Goal: Task Accomplishment & Management: Complete application form

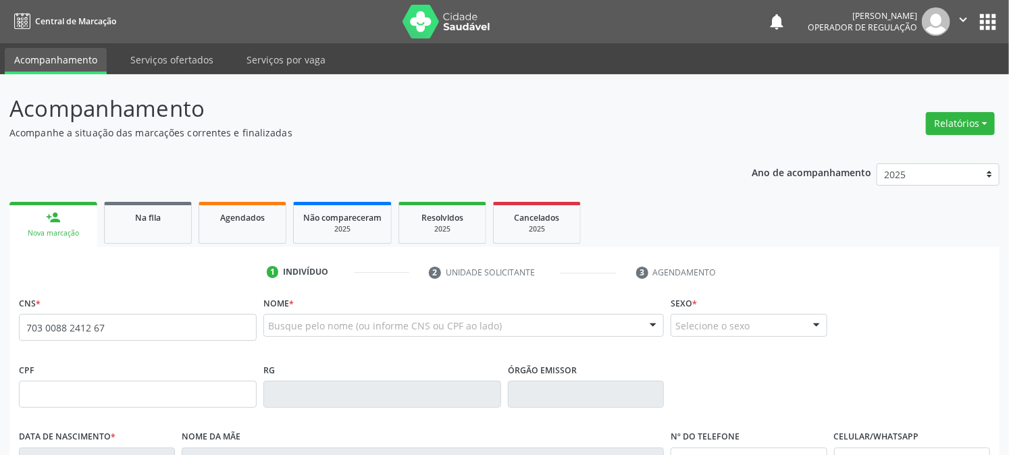
type input "703 0088 2412 677"
drag, startPoint x: 204, startPoint y: 322, endPoint x: 0, endPoint y: 394, distance: 216.4
click at [0, 2] on div "Central de Marcação notifications [PERSON_NAME] Operador de regulação  Configu…" at bounding box center [504, 227] width 1009 height 455
type input "703 0088 2481 2677"
type input "118.761.724-52"
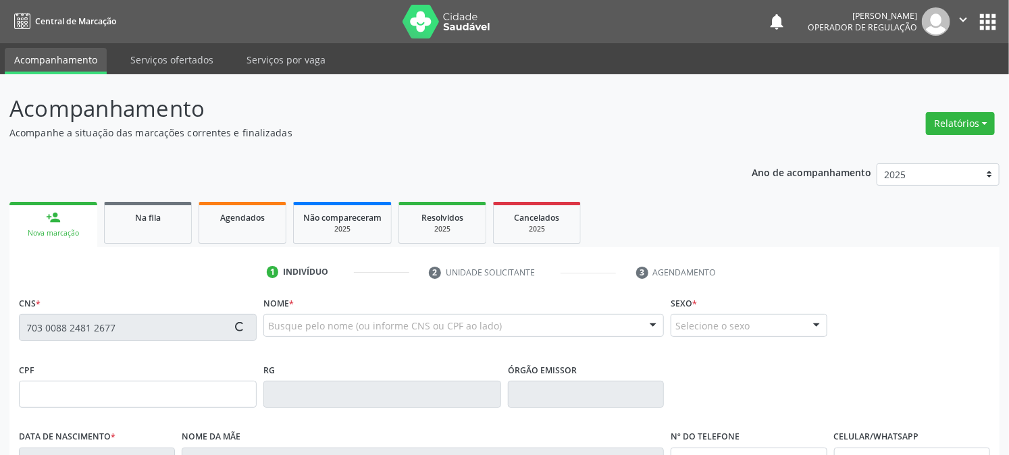
type input "0[DATE]"
type input "[PERSON_NAME]"
type input "[PHONE_NUMBER]"
type input "046.273.374-26"
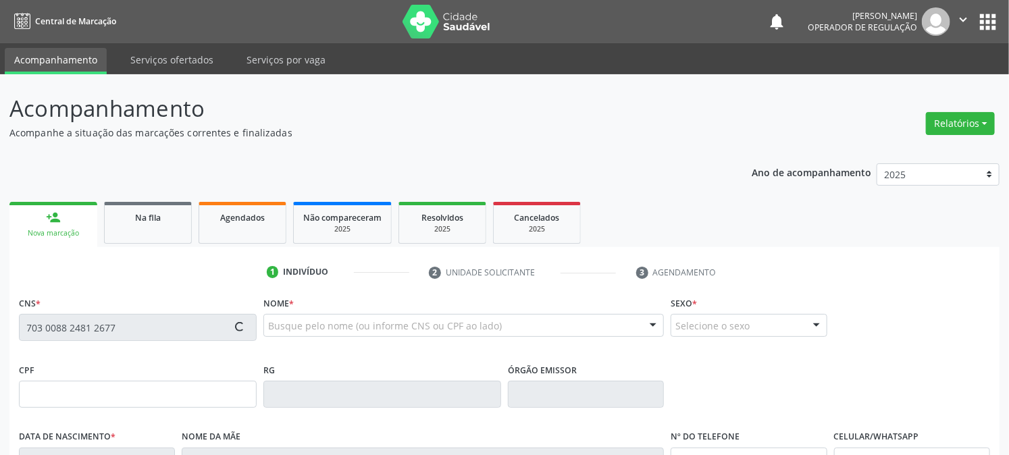
type input "47"
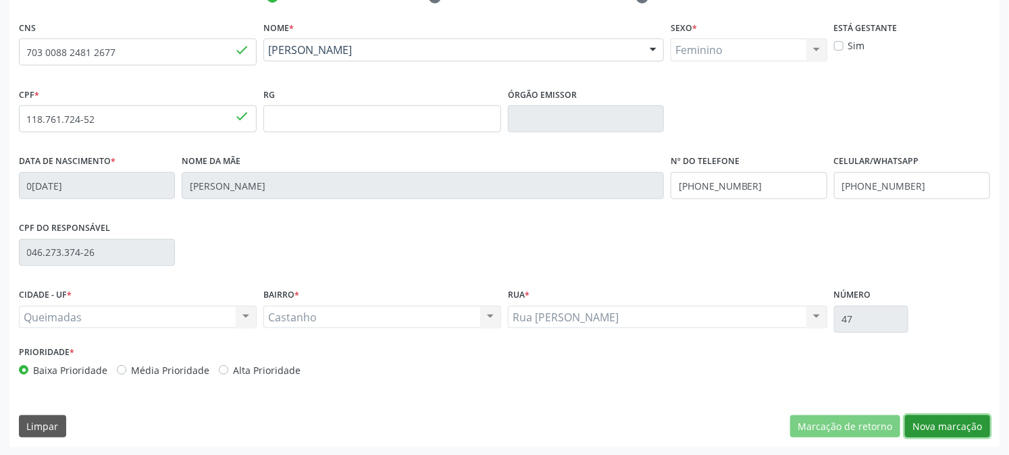
click at [933, 415] on button "Nova marcação" at bounding box center [947, 426] width 85 height 23
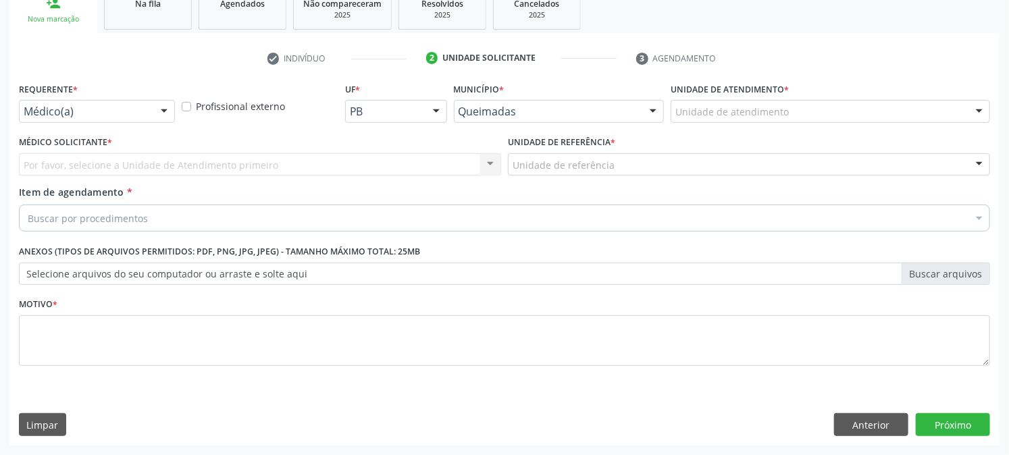
scroll to position [213, 0]
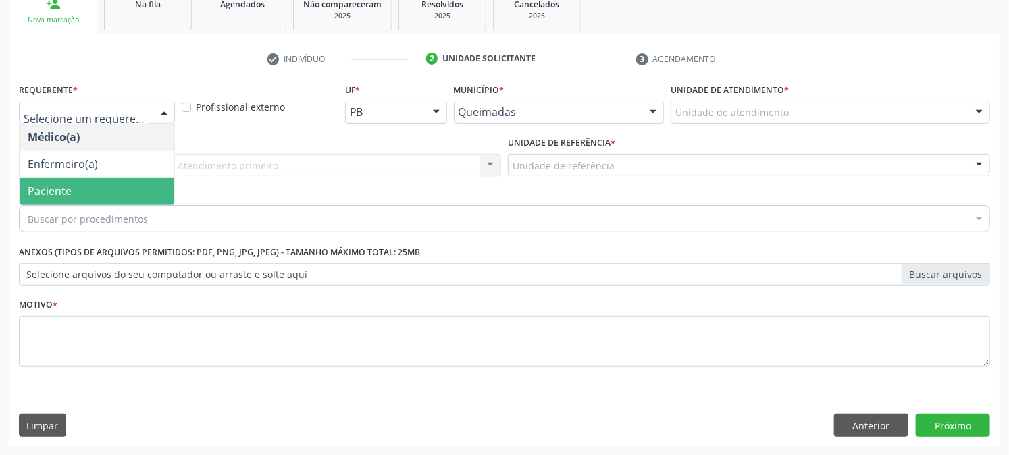
click at [91, 192] on span "Paciente" at bounding box center [97, 191] width 155 height 27
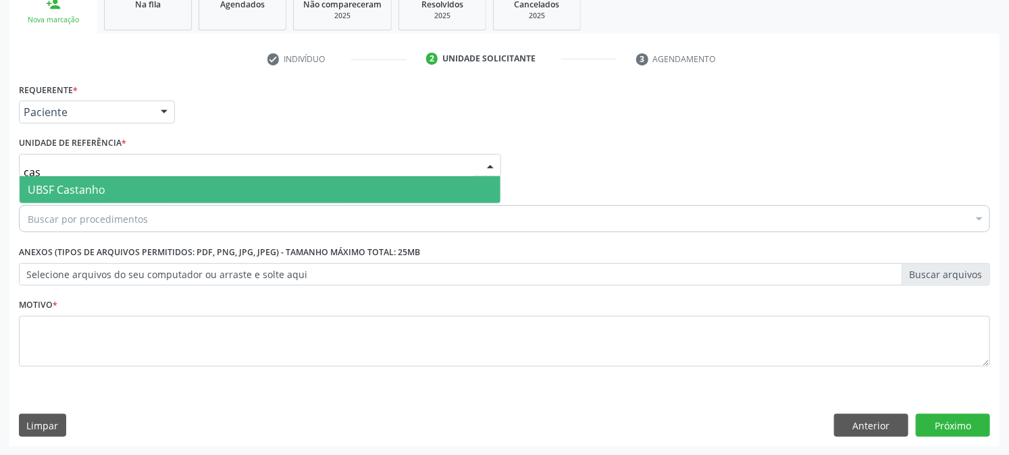
type input "cast"
click at [108, 186] on span "UBSF Castanho" at bounding box center [260, 189] width 481 height 27
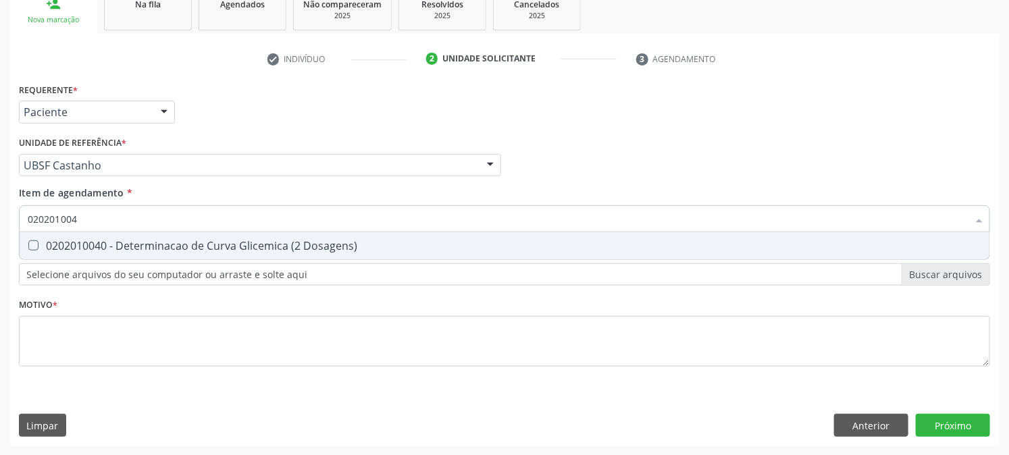
type input "0202010040"
click at [105, 242] on div "0202010040 - Determinacao de Curva Glicemica (2 Dosagens)" at bounding box center [505, 245] width 954 height 11
checkbox Dosagens\) "true"
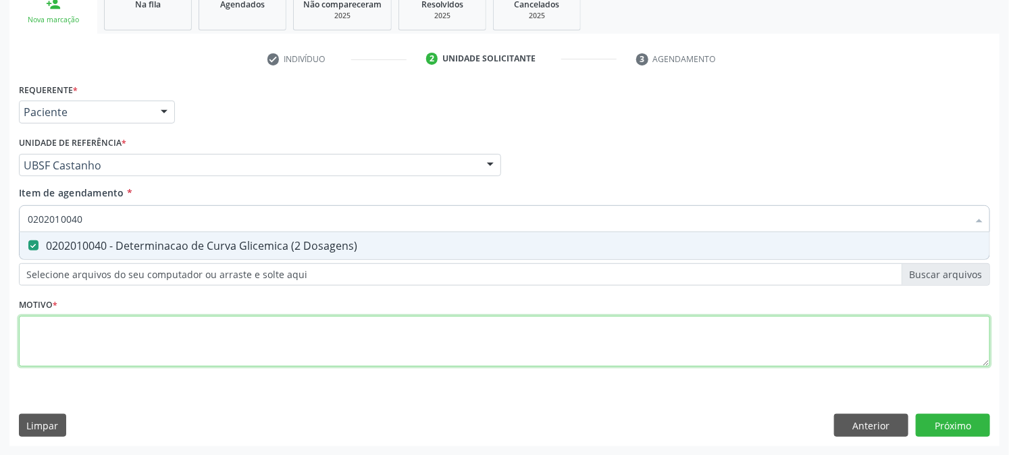
click at [124, 347] on div "Requerente * Paciente Médico(a) Enfermeiro(a) Paciente Nenhum resultado encontr…" at bounding box center [504, 233] width 971 height 306
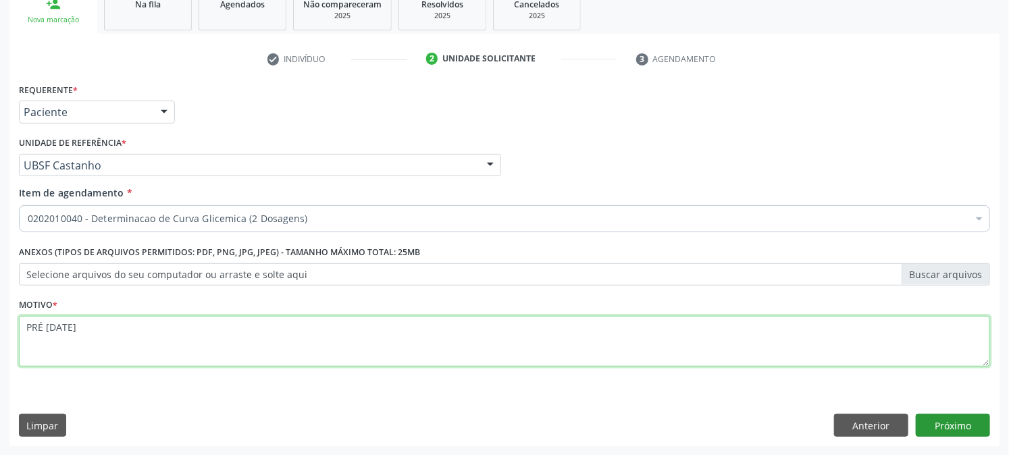
type textarea "PRÉ [DATE]"
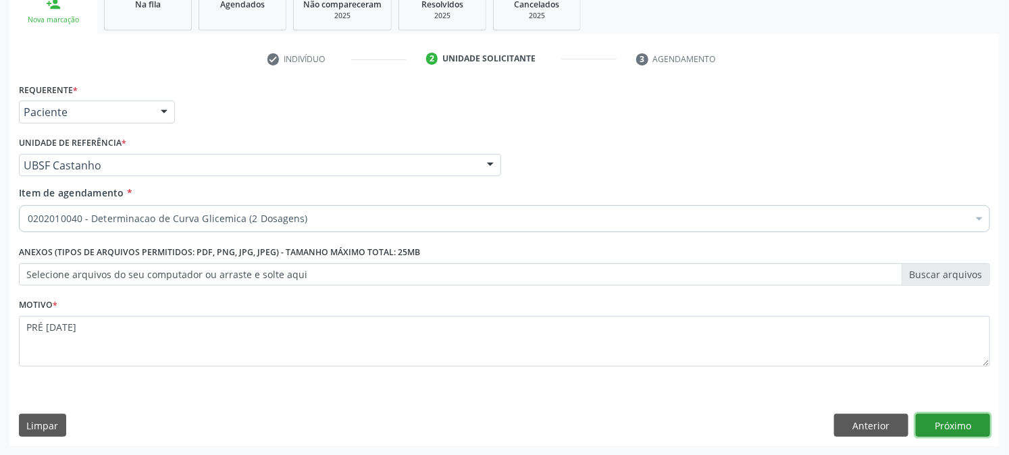
click at [941, 417] on button "Próximo" at bounding box center [953, 425] width 74 height 23
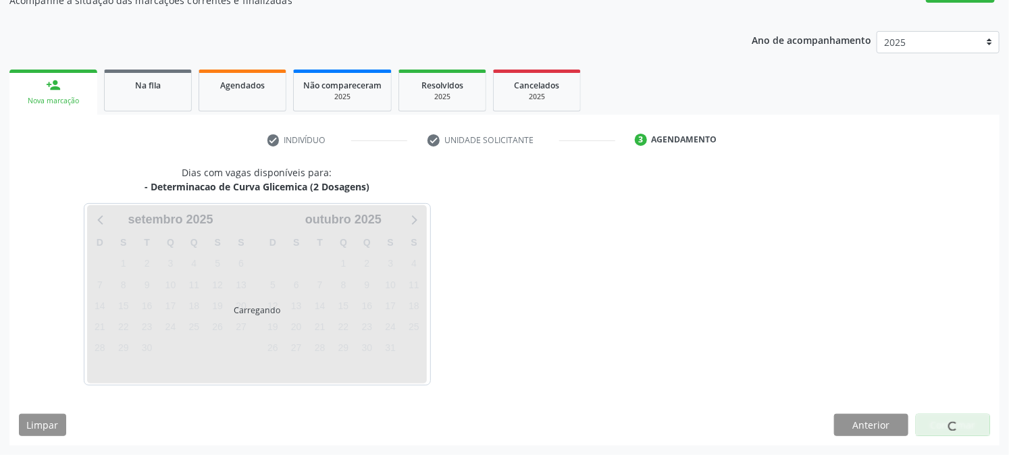
scroll to position [132, 0]
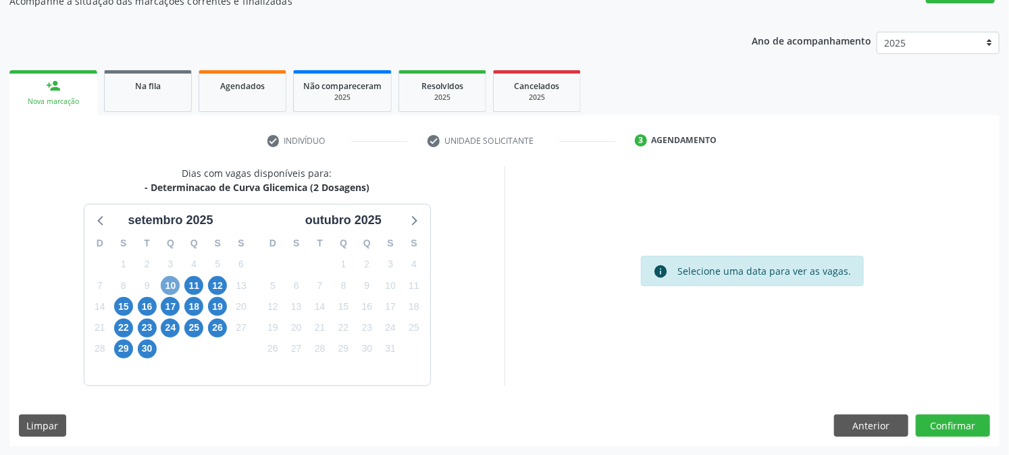
click at [174, 282] on span "10" at bounding box center [170, 285] width 19 height 19
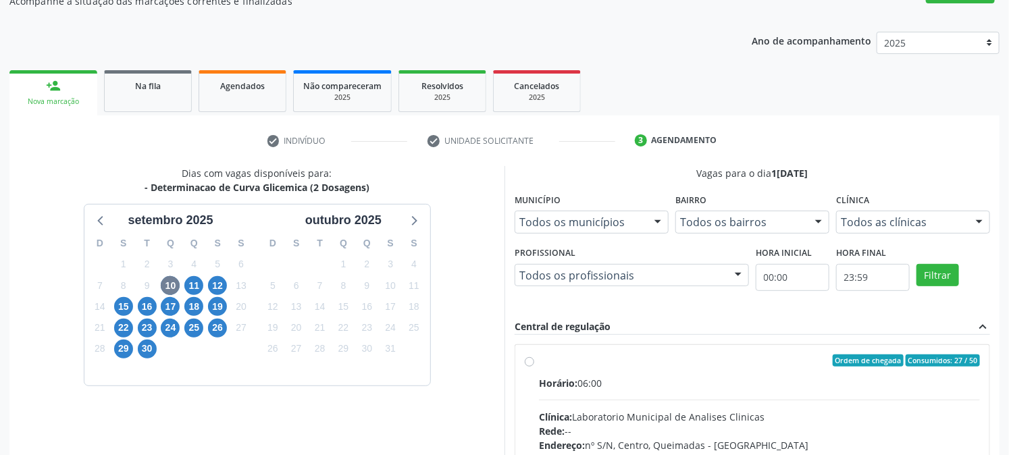
drag, startPoint x: 611, startPoint y: 367, endPoint x: 701, endPoint y: 363, distance: 89.9
click at [612, 367] on label "Ordem de chegada Consumidos: 27 / 50 Horário: 06:00 Clínica: Laboratorio Munici…" at bounding box center [759, 458] width 441 height 207
click at [534, 367] on input "Ordem de chegada Consumidos: 27 / 50 Horário: 06:00 Clínica: Laboratorio Munici…" at bounding box center [529, 361] width 9 height 12
radio input "true"
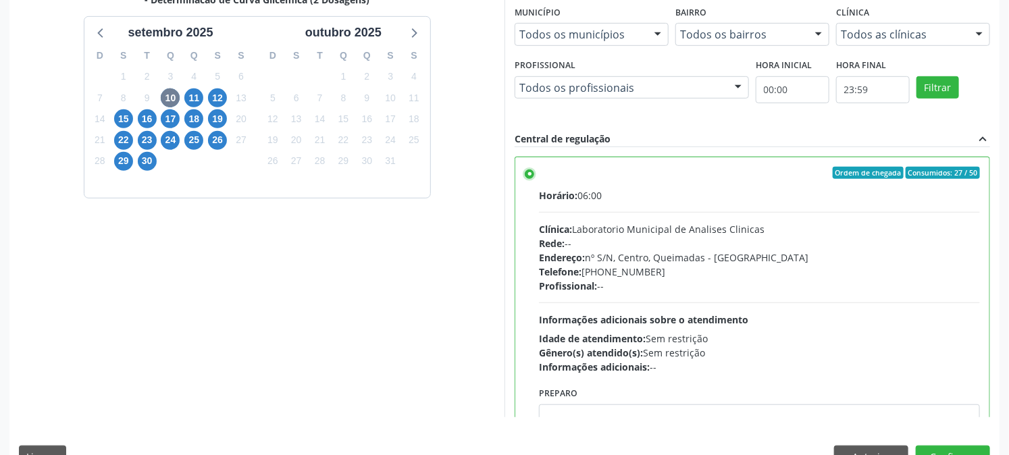
scroll to position [351, 0]
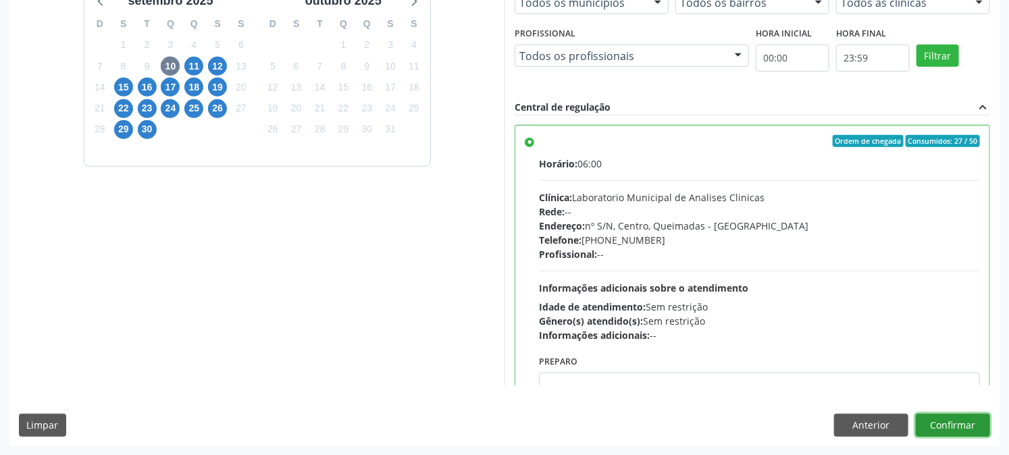
click at [971, 430] on button "Confirmar" at bounding box center [953, 425] width 74 height 23
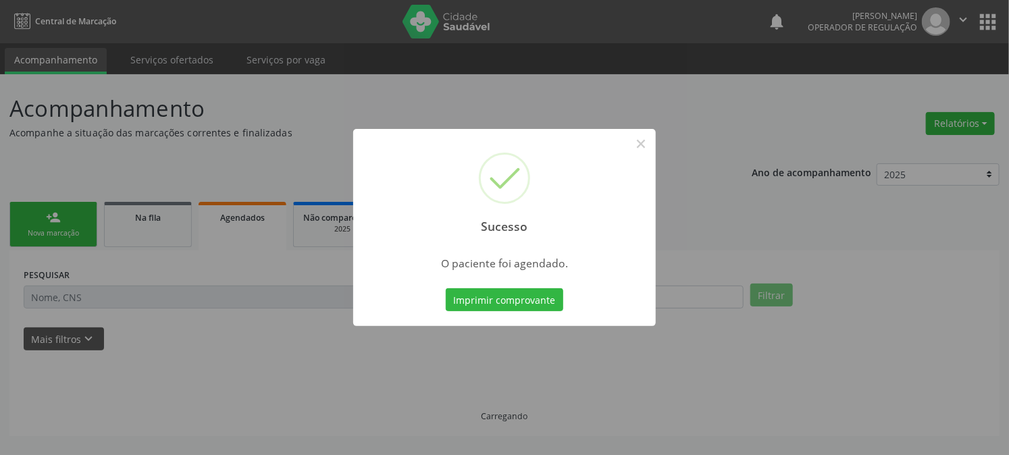
scroll to position [0, 0]
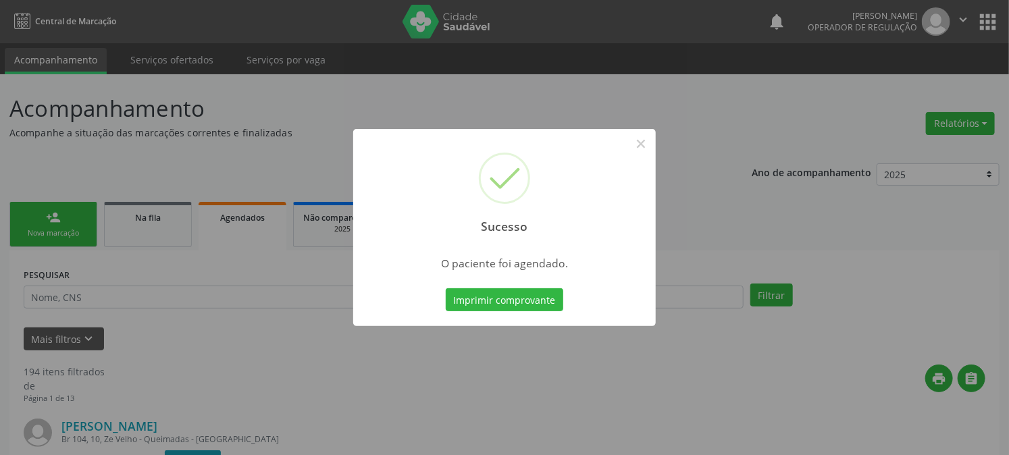
click at [446, 288] on button "Imprimir comprovante" at bounding box center [505, 299] width 118 height 23
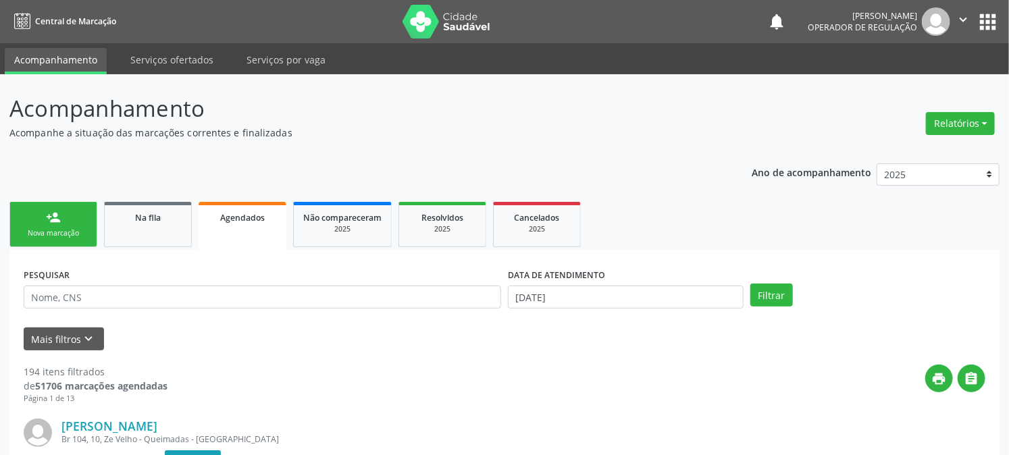
click at [77, 223] on link "person_add Nova marcação" at bounding box center [53, 224] width 88 height 45
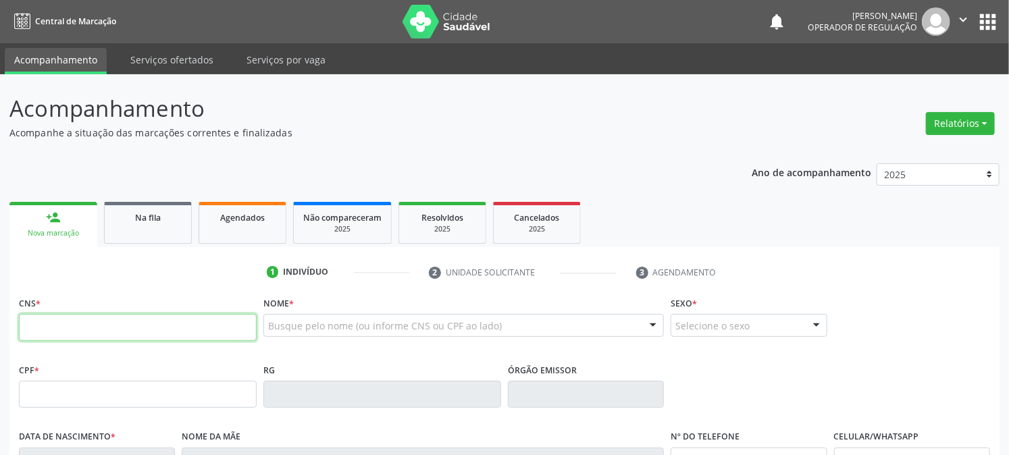
drag, startPoint x: 77, startPoint y: 223, endPoint x: 111, endPoint y: 324, distance: 106.8
click at [111, 324] on input "text" at bounding box center [138, 327] width 238 height 27
type input "705 2094 6839 7274"
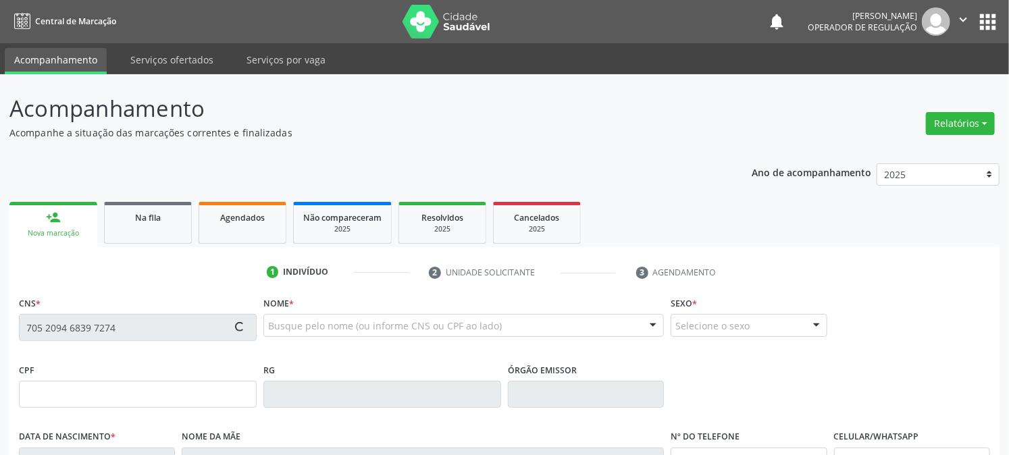
type input "136.997.794-83"
type input "[DATE]"
type input "[PERSON_NAME]"
type input "[PHONE_NUMBER]"
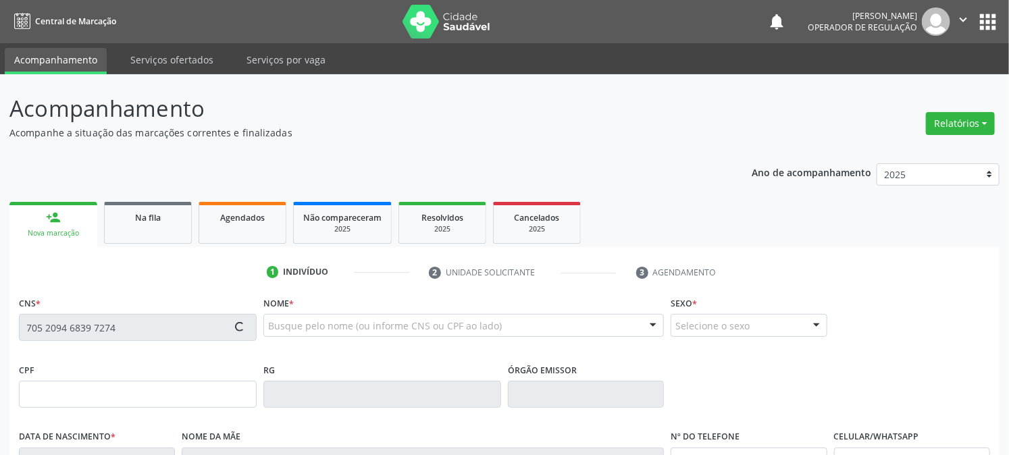
type input "000.743.194-50"
type input "14"
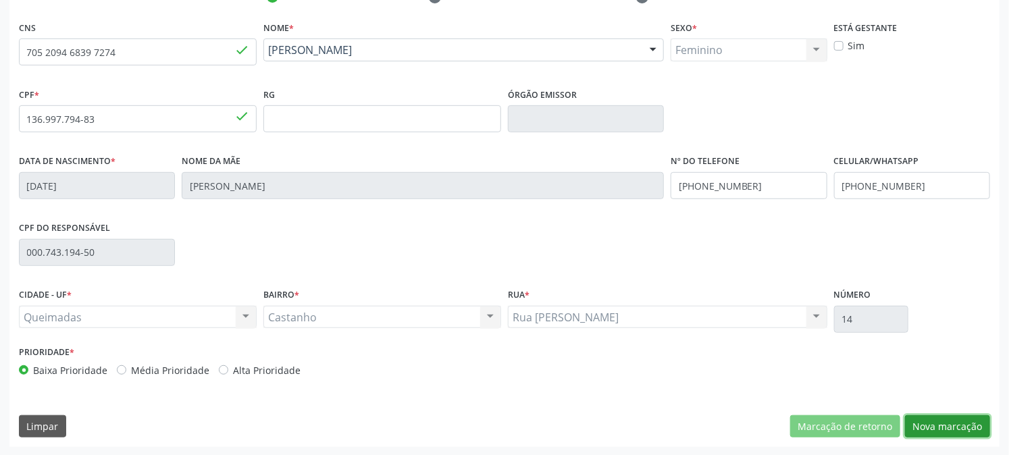
click at [929, 421] on button "Nova marcação" at bounding box center [947, 426] width 85 height 23
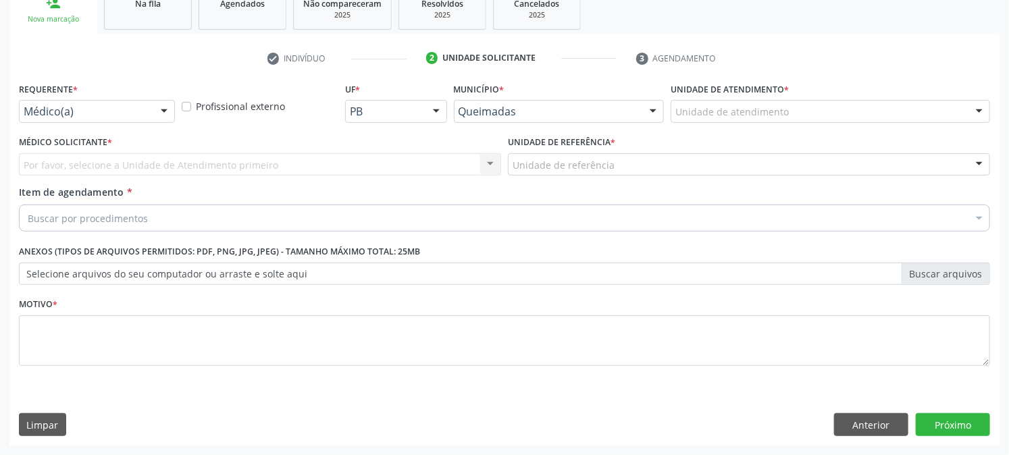
scroll to position [213, 0]
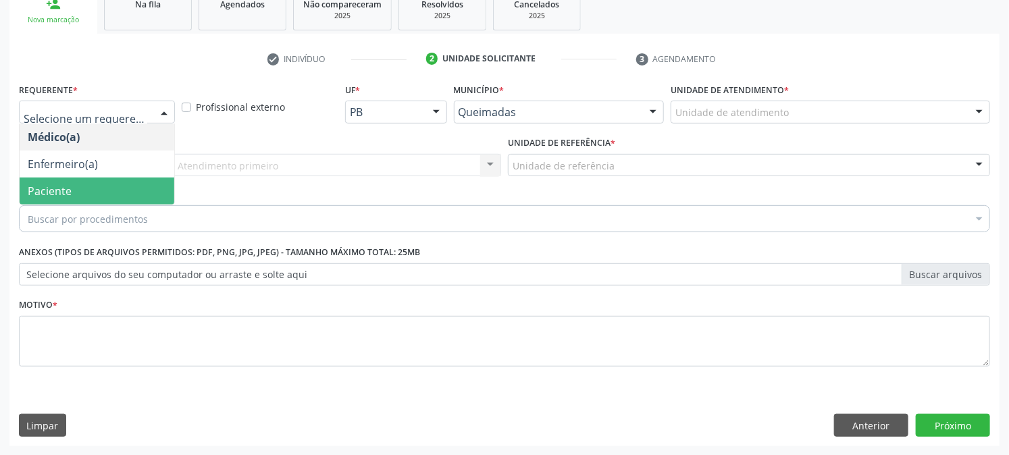
click at [140, 190] on span "Paciente" at bounding box center [97, 191] width 155 height 27
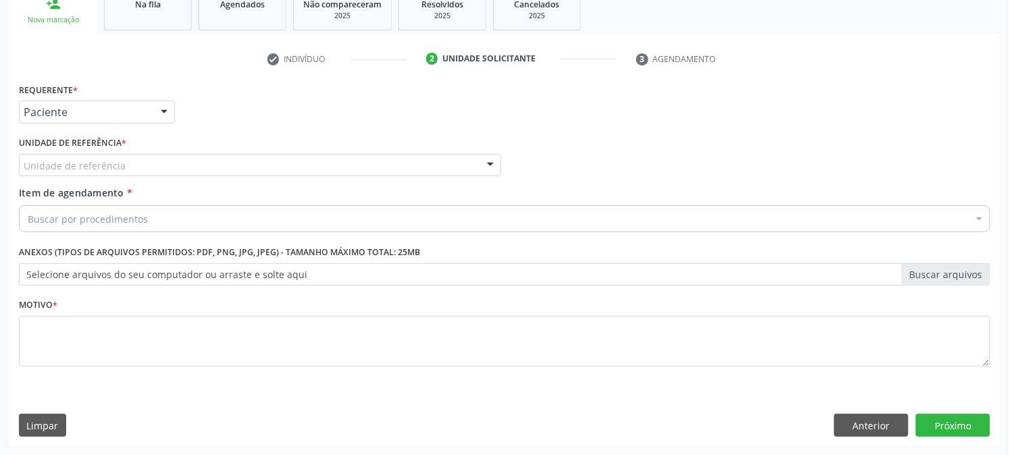
click at [147, 160] on div "Unidade de referência" at bounding box center [260, 165] width 482 height 23
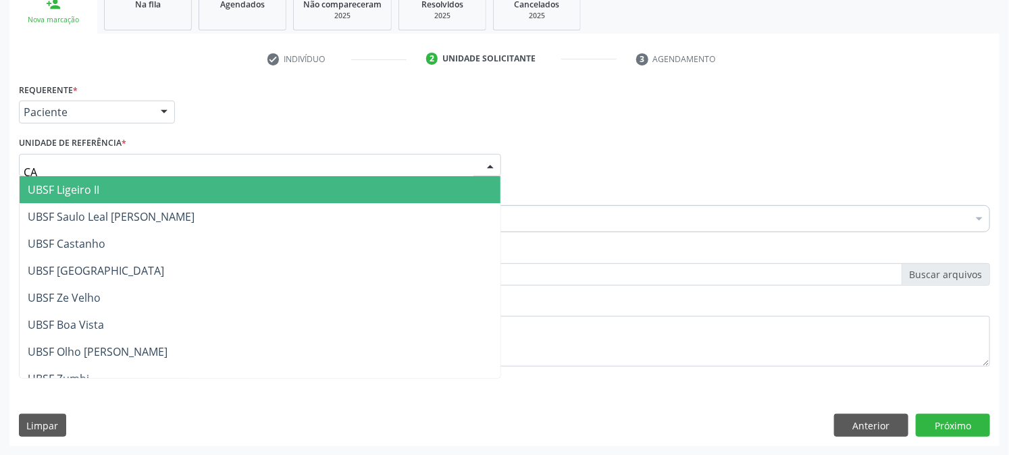
type input "CAS"
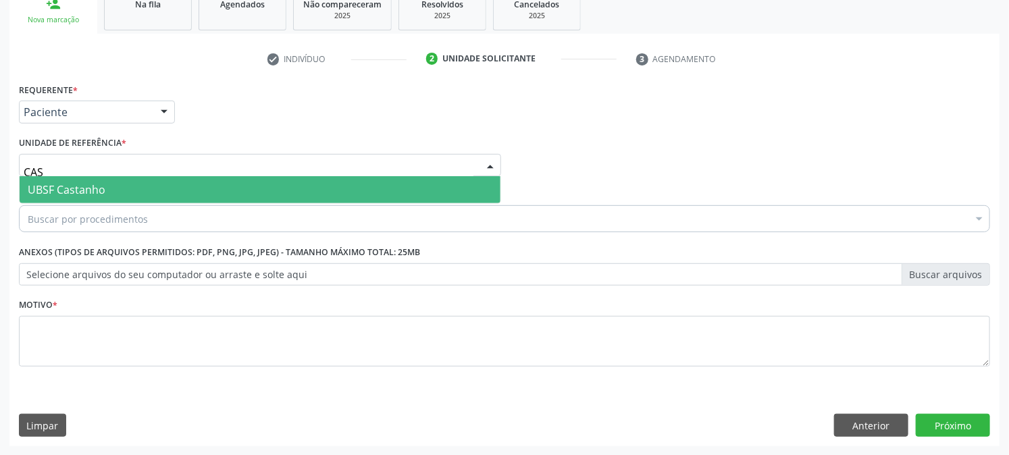
click at [157, 203] on div "UBSF Castanho Nenhum resultado encontrado para: " CAS " Não há nenhuma opção pa…" at bounding box center [260, 190] width 482 height 28
click at [165, 179] on span "UBSF Castanho" at bounding box center [260, 189] width 481 height 27
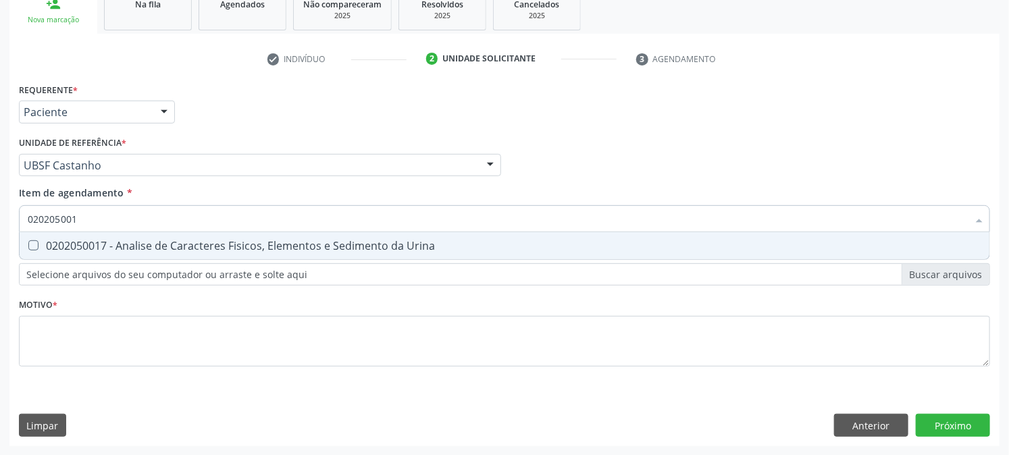
type input "0202050017"
click at [122, 251] on span "0202050017 - Analise de Caracteres Fisicos, Elementos e Sedimento da Urina" at bounding box center [505, 245] width 970 height 27
checkbox Urina "true"
drag, startPoint x: 80, startPoint y: 219, endPoint x: 0, endPoint y: 317, distance: 126.8
click at [0, 317] on div "Acompanhamento Acompanhe a situação das marcações correntes e finalizadas Relat…" at bounding box center [504, 158] width 1009 height 595
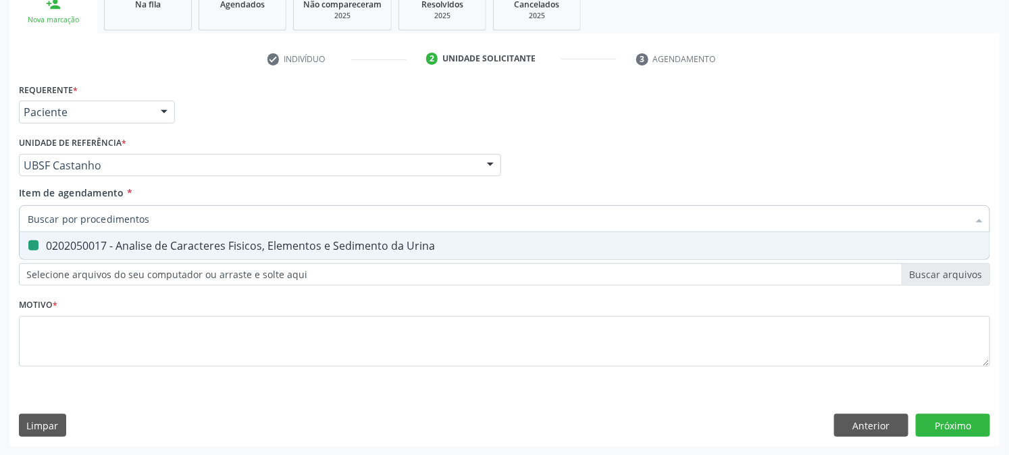
checkbox Urina "false"
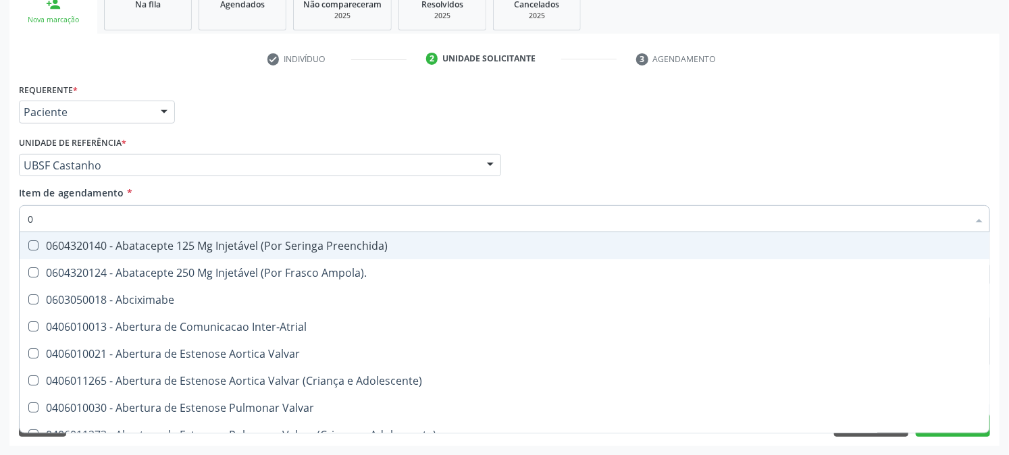
type input "02"
checkbox Psicossocial "true"
checkbox Urina "false"
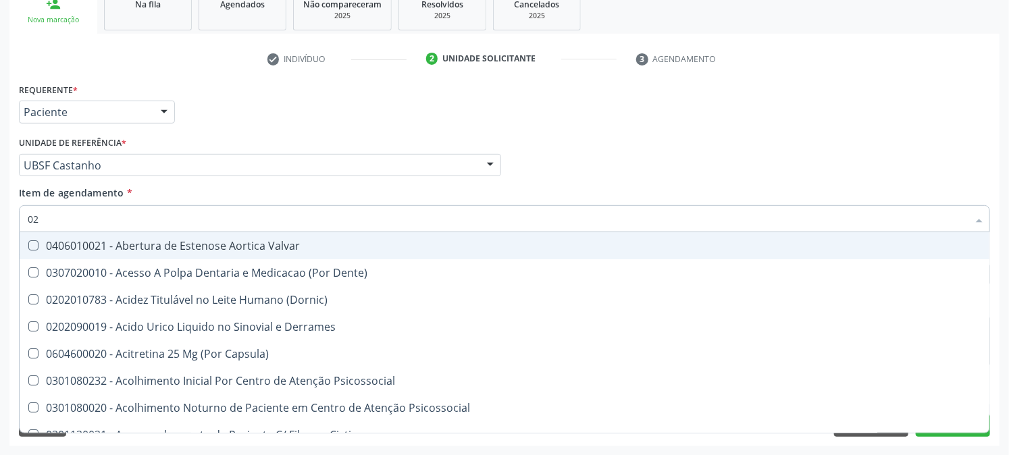
type input "020"
checkbox Frasco-Ampola\) "true"
checkbox Urina "false"
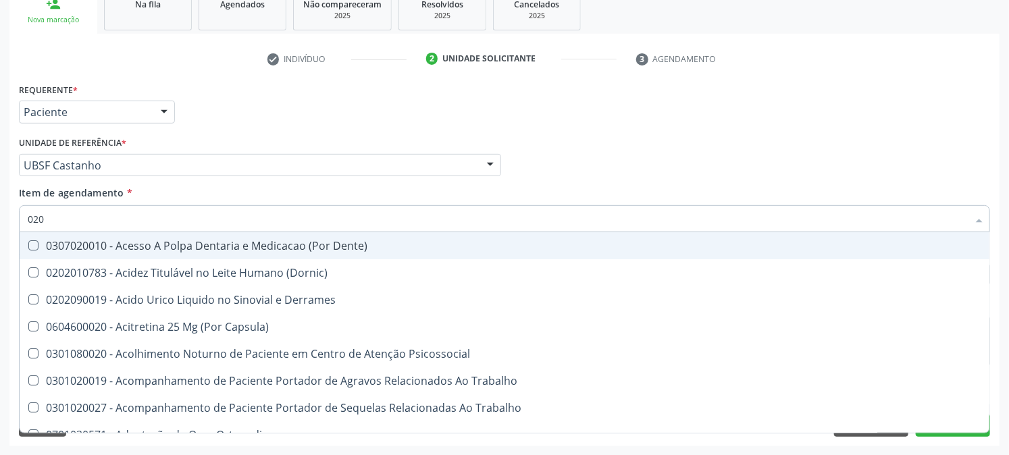
type input "0202"
checkbox Capsula\) "true"
checkbox Urina "false"
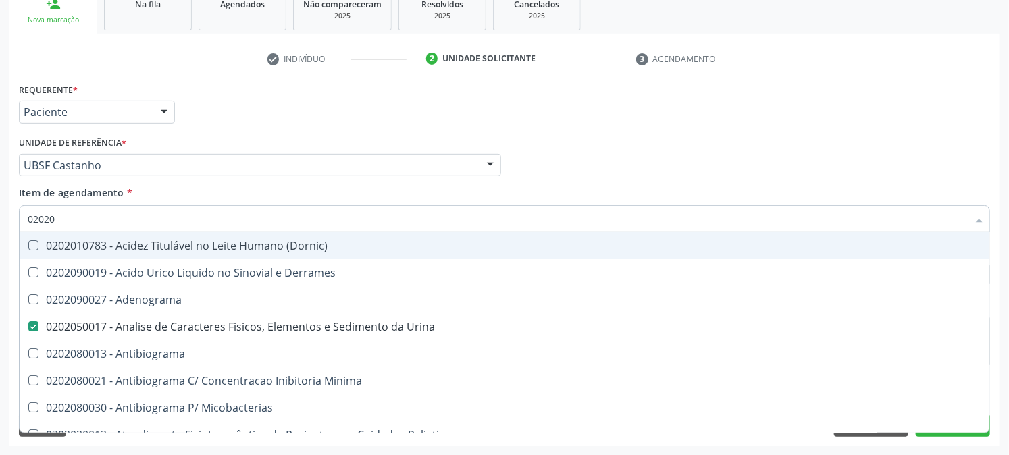
type input "020202"
checkbox Urina "false"
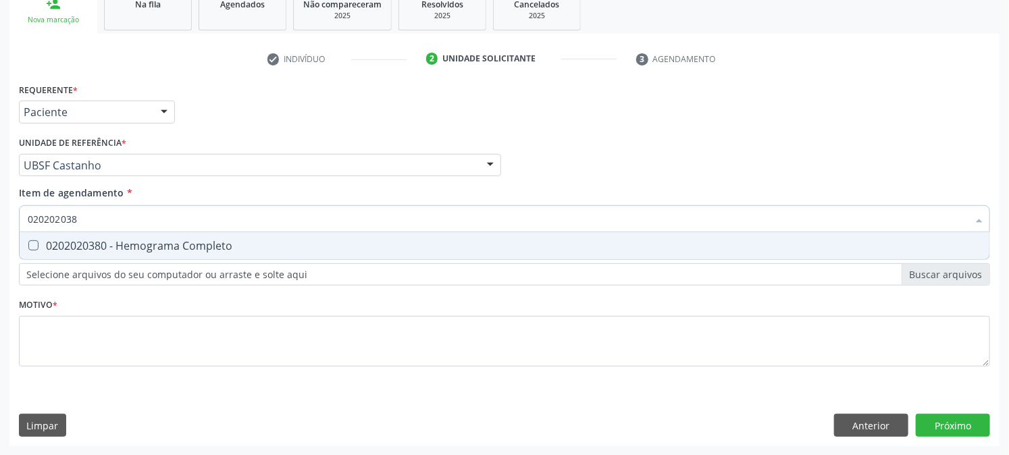
type input "0202020380"
click at [39, 240] on div "0202020380 - Hemograma Completo" at bounding box center [505, 245] width 954 height 11
checkbox Completo "true"
drag, startPoint x: 111, startPoint y: 214, endPoint x: 0, endPoint y: 262, distance: 121.3
click at [0, 257] on div "Acompanhamento Acompanhe a situação das marcações correntes e finalizadas Relat…" at bounding box center [504, 158] width 1009 height 595
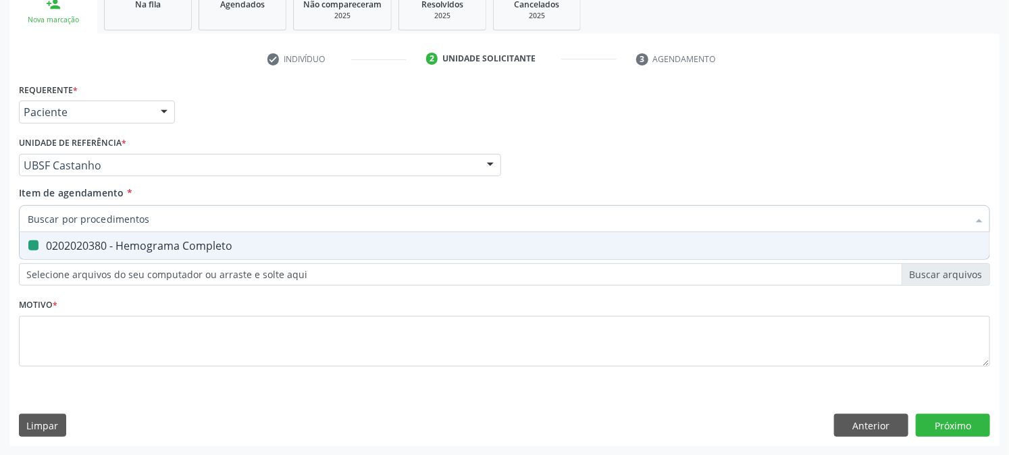
checkbox Completo "false"
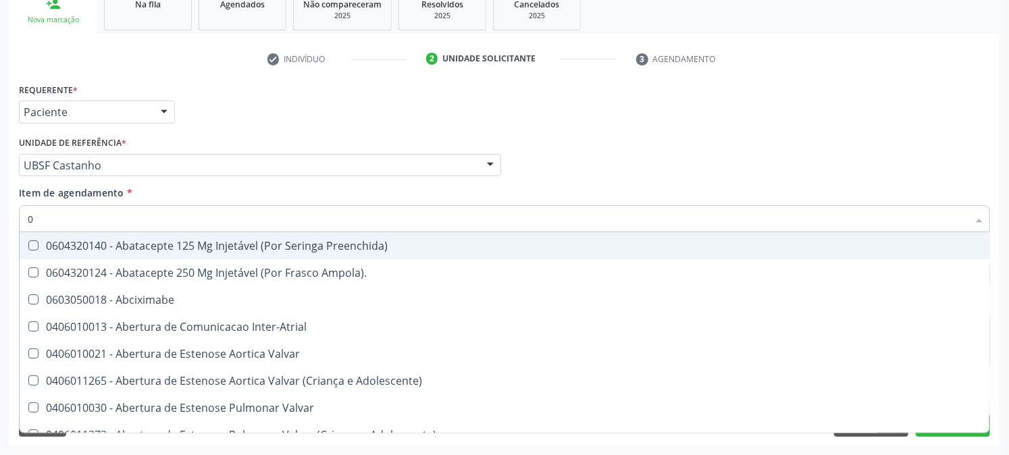
type input "02"
checkbox Psicossocial "true"
checkbox Urina "false"
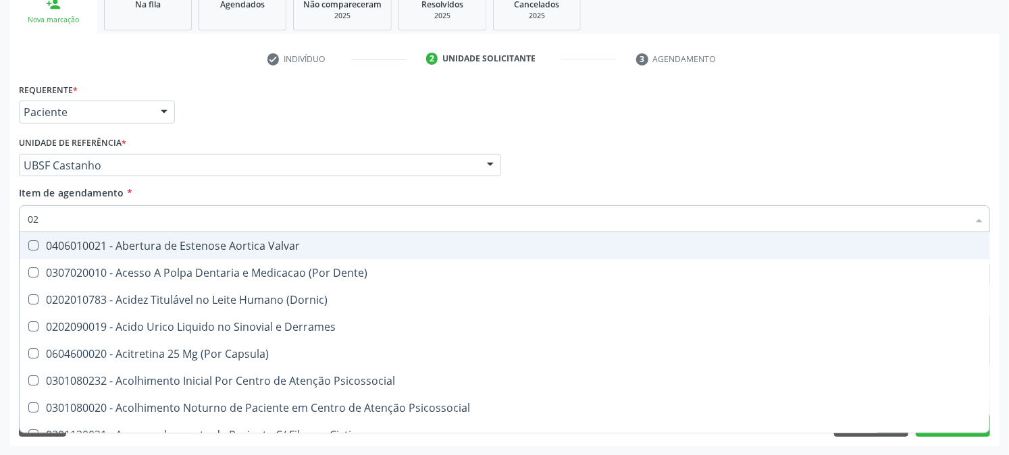
type input "020"
checkbox Frasco-Ampola\) "true"
checkbox Urina "false"
checkbox Eletro-Oculografia "true"
type input "0202"
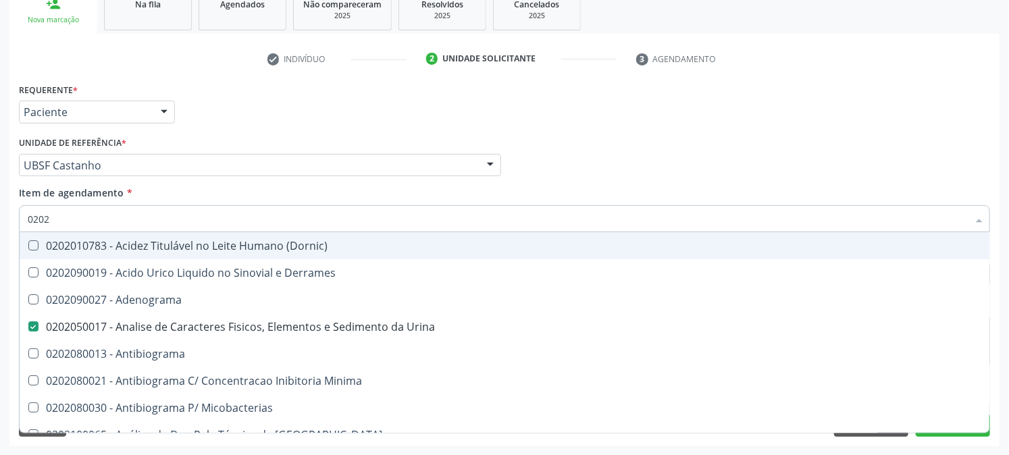
checkbox Urina "true"
checkbox Liquor "false"
checkbox Completo "true"
type input "02020"
checkbox Zinco "true"
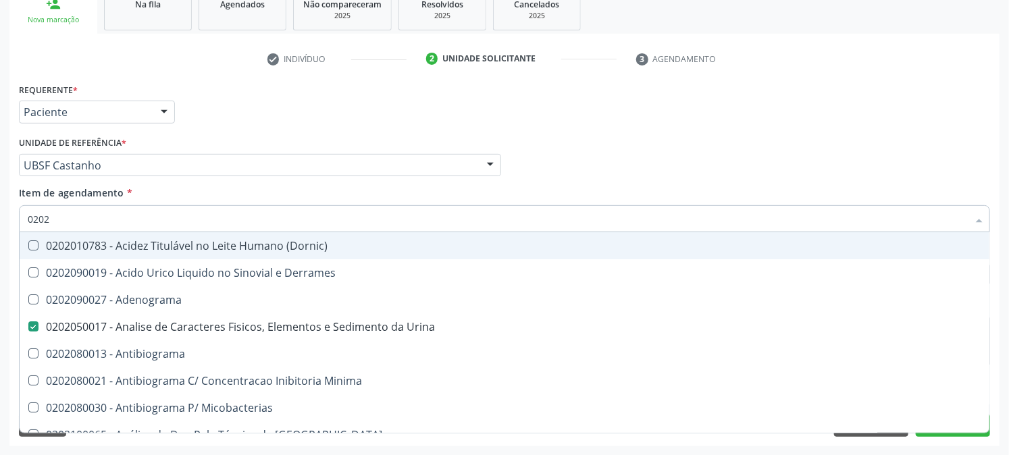
checkbox Completo "false"
type input "020203"
checkbox Urina "false"
checkbox Molecular "true"
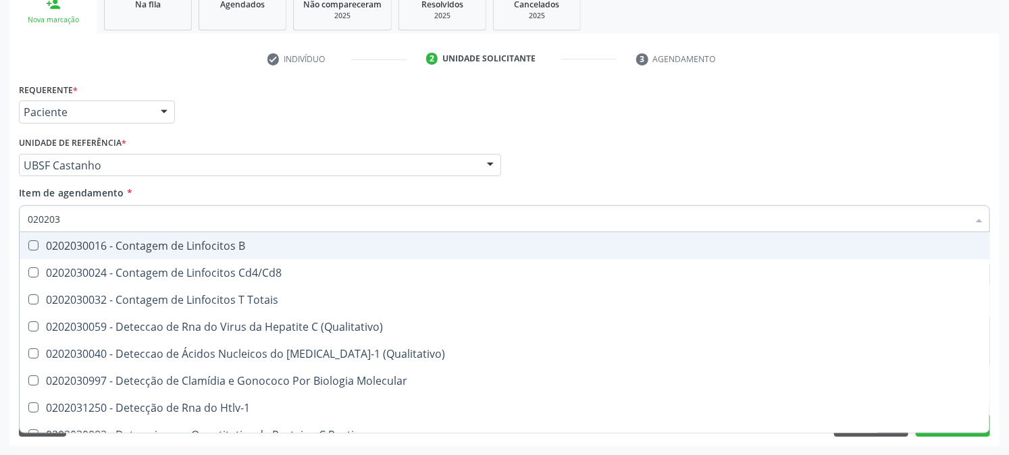
type input "0202030"
checkbox Completo "false"
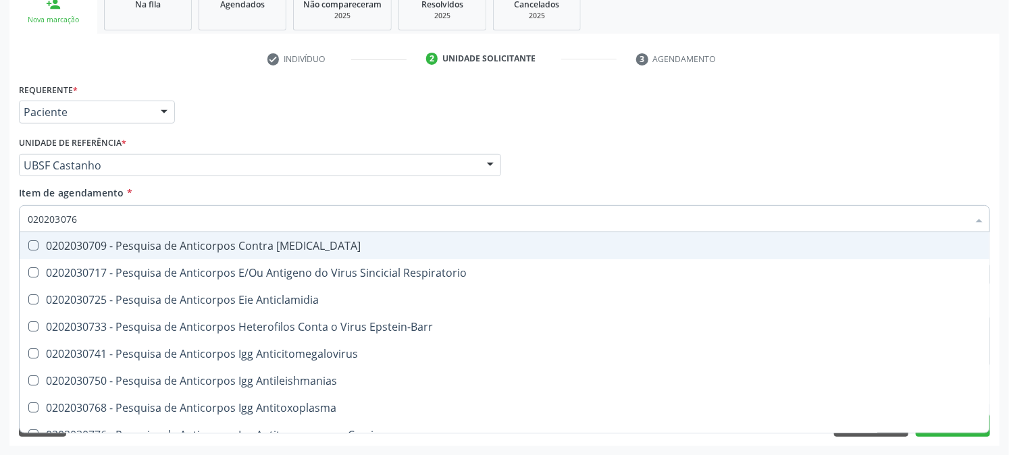
type input "0202030768"
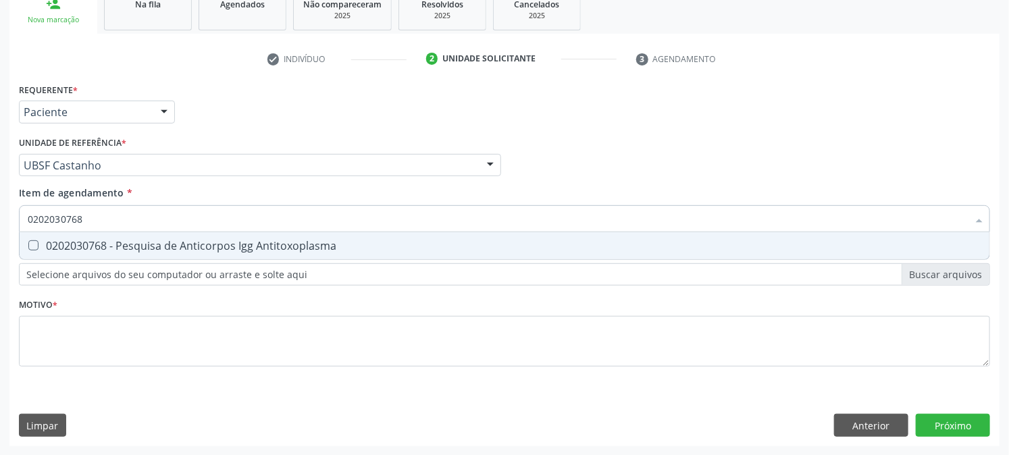
click at [44, 237] on span "0202030768 - Pesquisa de Anticorpos Igg Antitoxoplasma" at bounding box center [505, 245] width 970 height 27
checkbox Antitoxoplasma "true"
drag, startPoint x: 124, startPoint y: 217, endPoint x: 0, endPoint y: 326, distance: 165.0
click at [0, 326] on div "Acompanhamento Acompanhe a situação das marcações correntes e finalizadas Relat…" at bounding box center [504, 158] width 1009 height 595
checkbox Antitoxoplasma "false"
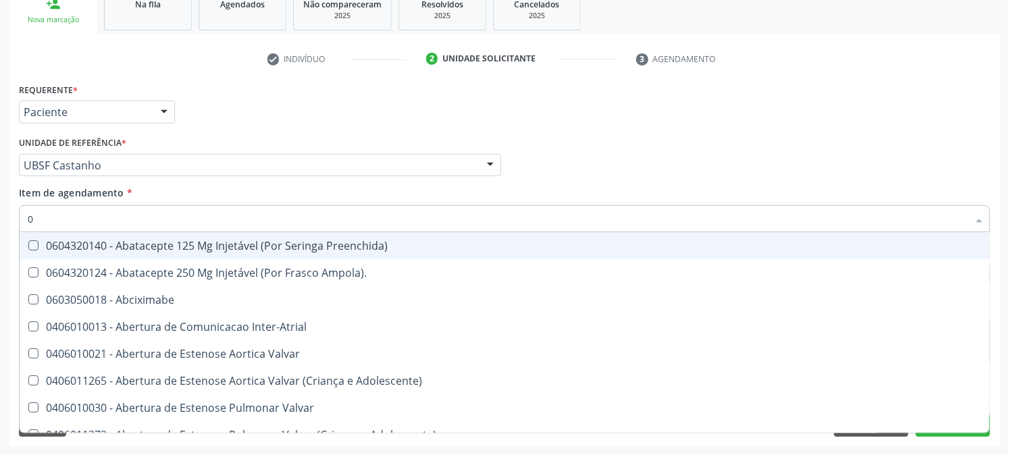
type input "02"
checkbox Psicossocial "true"
checkbox Urina "false"
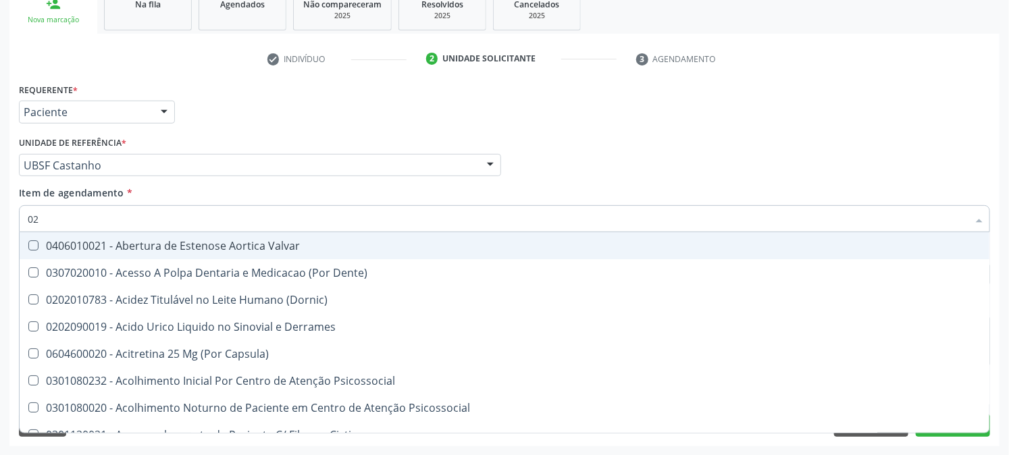
type input "020"
checkbox Frasco-Ampola\) "true"
checkbox Urina "false"
checkbox Eletro-Oculografia "true"
type input "0202"
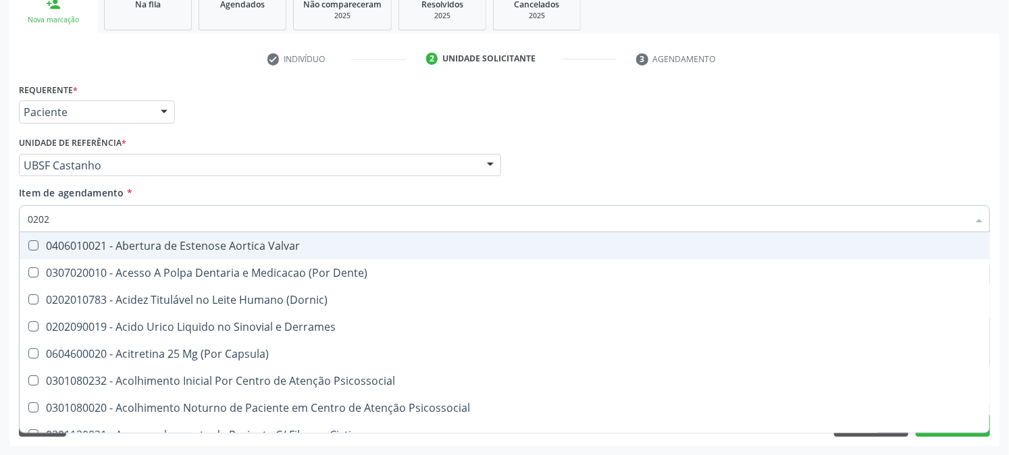
checkbox Derrames "true"
checkbox Frasco-Ampola\) "false"
checkbox Septostomia "true"
checkbox Contraste "true"
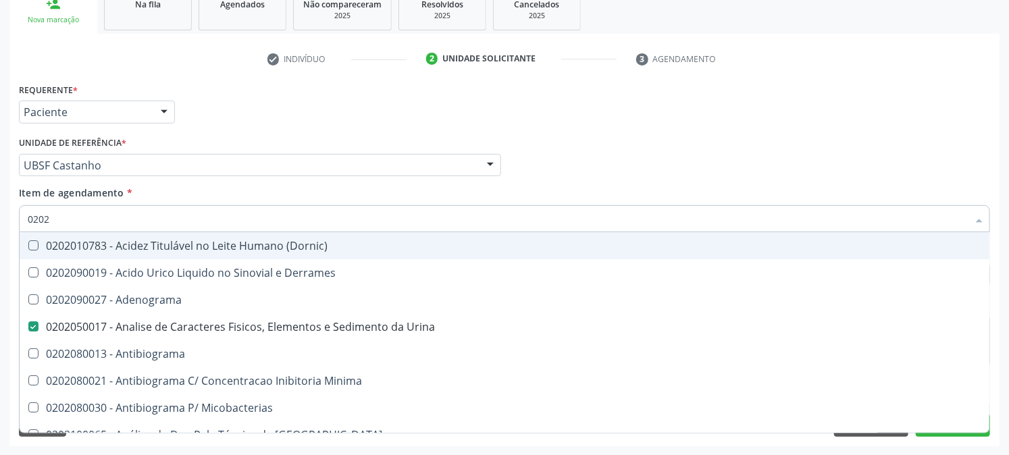
type input "02020"
checkbox Zinco "true"
checkbox Completo "false"
checkbox Oncologia "true"
checkbox Antitoxoplasma "false"
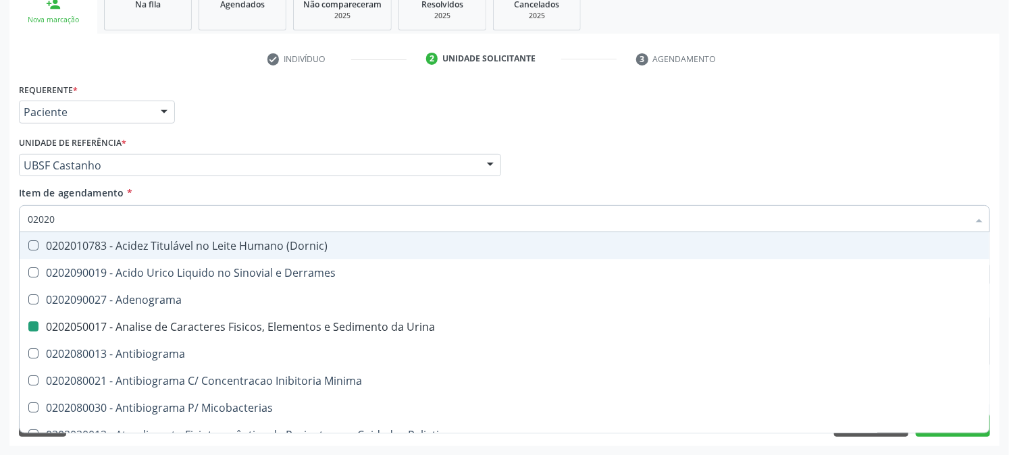
type input "020203"
checkbox Urina "false"
checkbox Molecular "true"
checkbox Aluminio "true"
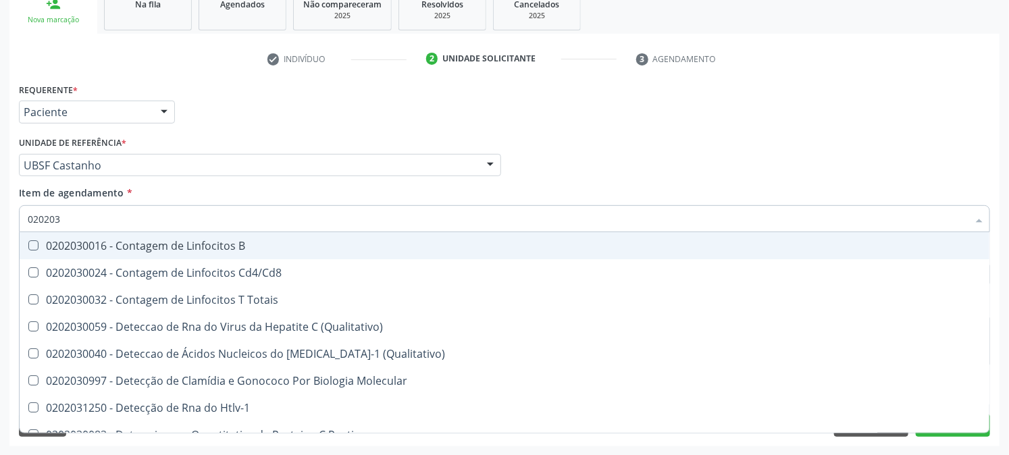
type input "0202030"
checkbox Completo "false"
checkbox Liso "true"
checkbox Antitoxoplasma "false"
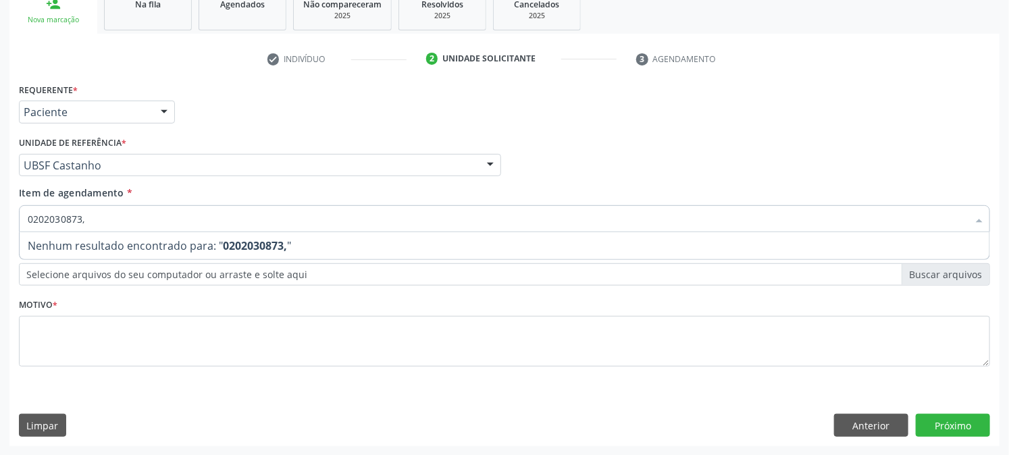
type input "0202030873"
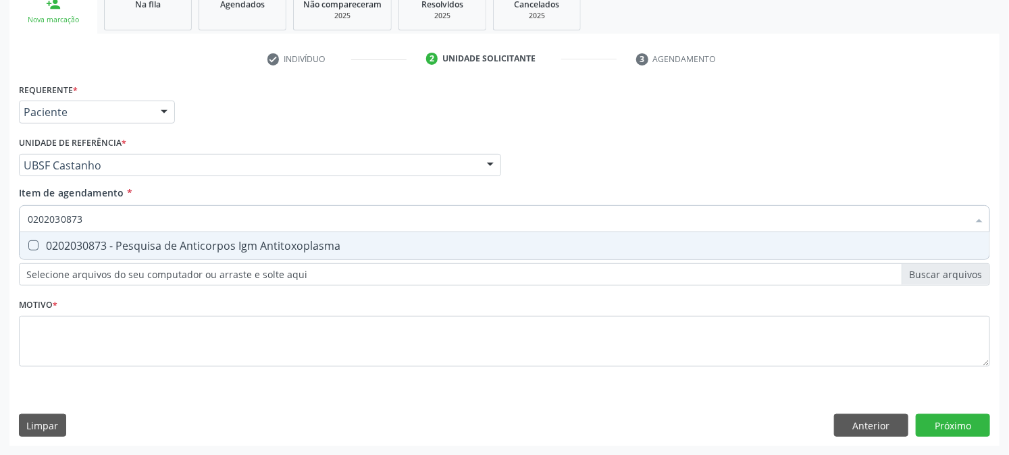
click at [69, 244] on div "0202030873 - Pesquisa de Anticorpos Igm Antitoxoplasma" at bounding box center [505, 245] width 954 height 11
checkbox Antitoxoplasma "true"
drag, startPoint x: 102, startPoint y: 220, endPoint x: 0, endPoint y: 309, distance: 135.4
click at [0, 309] on div "Acompanhamento Acompanhe a situação das marcações correntes e finalizadas Relat…" at bounding box center [504, 158] width 1009 height 595
checkbox Antitoxoplasma "false"
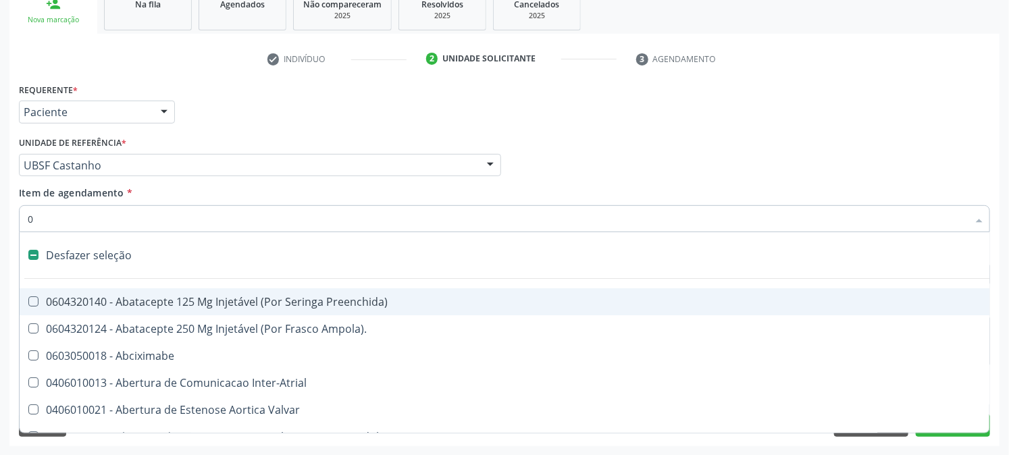
type input "02"
checkbox Psicossocial "true"
checkbox Urina "false"
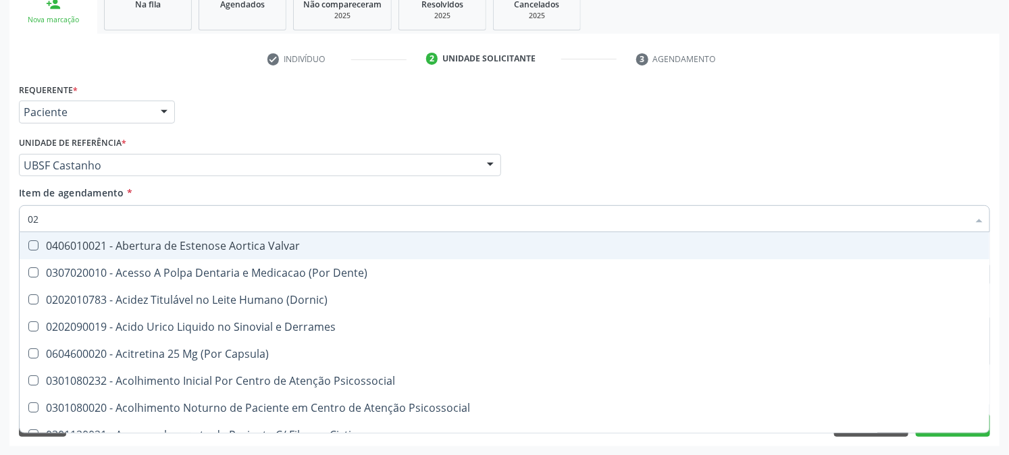
type input "020"
checkbox Frasco-Ampola\) "true"
checkbox Urina "false"
checkbox Eletro-Oculografia "true"
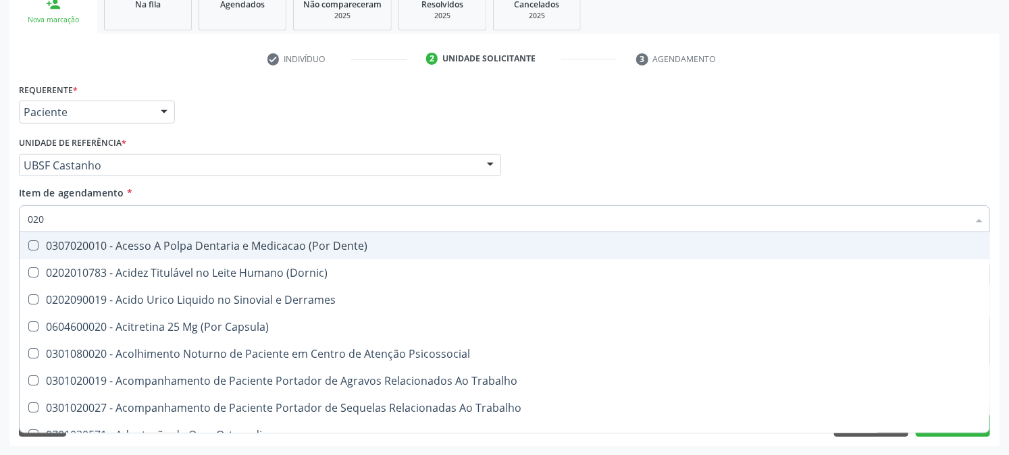
type input "0202"
checkbox Capsula\) "true"
checkbox Urina "false"
checkbox Revisao "true"
checkbox Bandas\) "true"
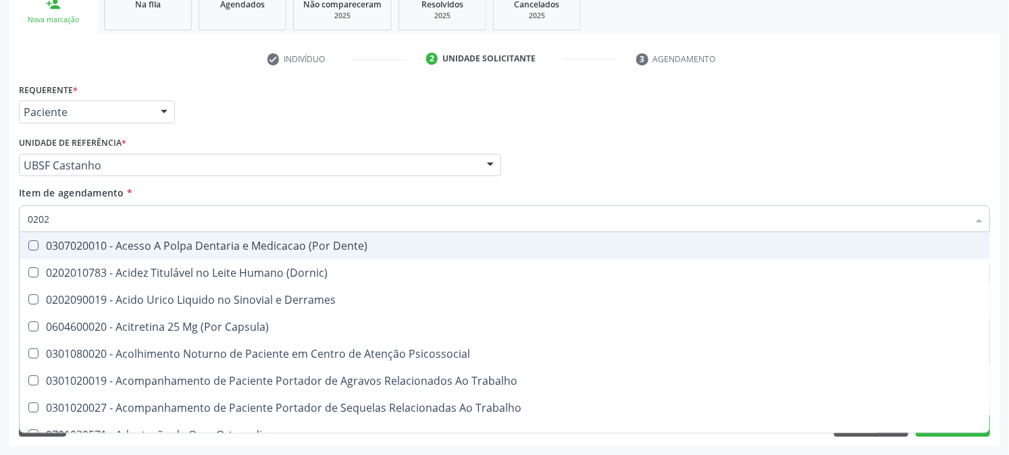
checkbox Glomerular "true"
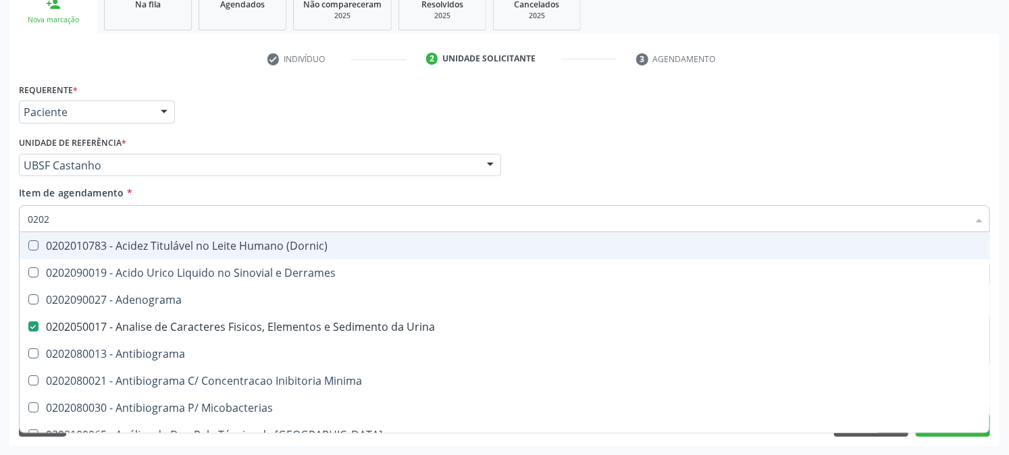
type input "02020"
checkbox Zinco "true"
checkbox Completo "false"
checkbox Oncologia "true"
checkbox Anticardiolipina "true"
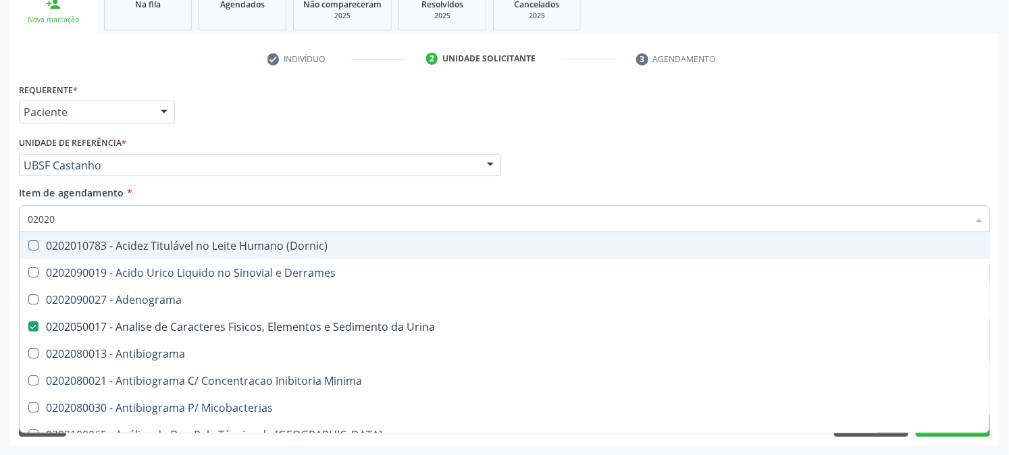
checkbox Antitoxoplasma "false"
type input "020203"
checkbox Urina "false"
checkbox Molecular "true"
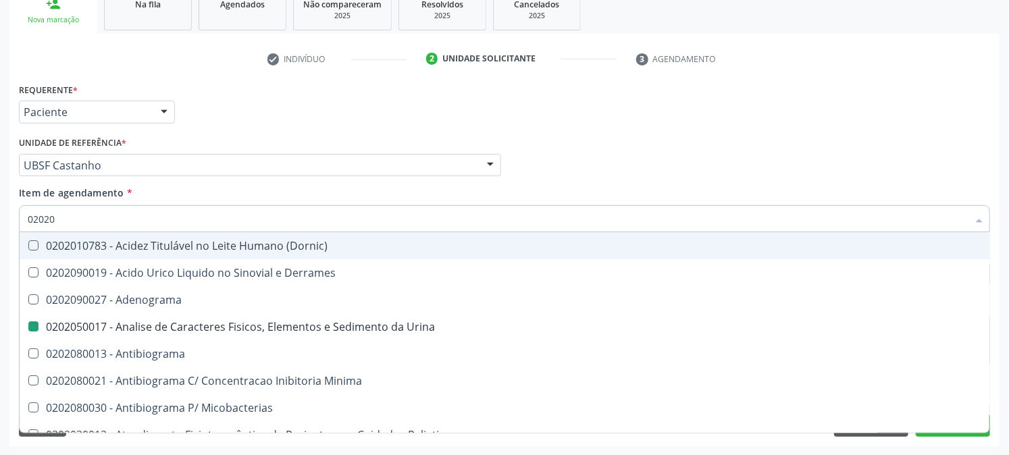
checkbox Aluminio "true"
checkbox III "true"
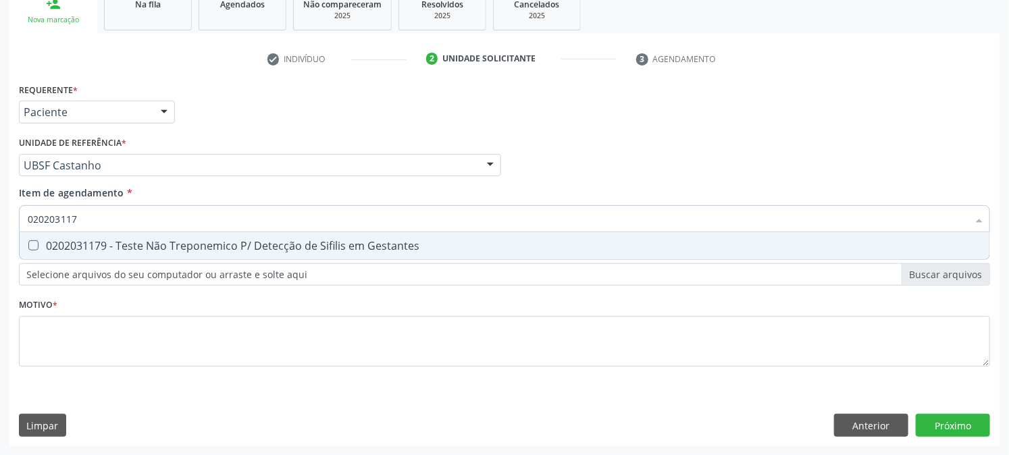
type input "0202031179"
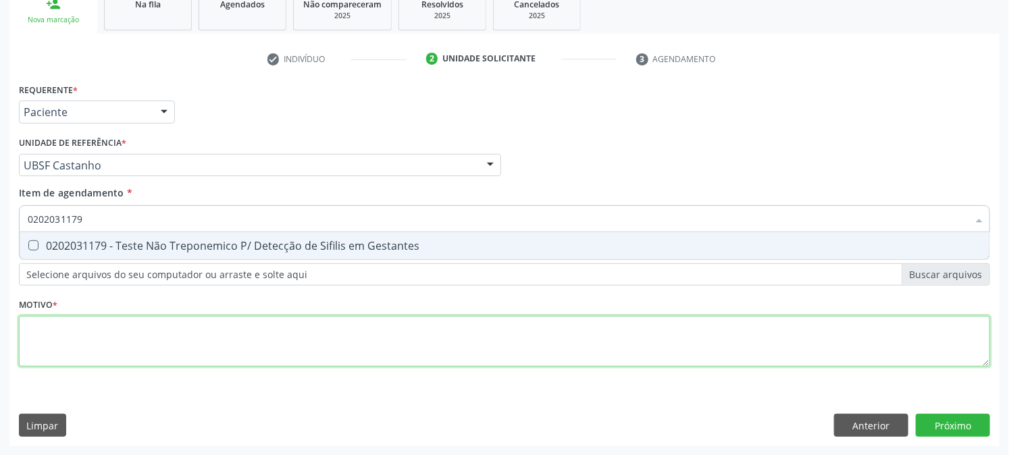
click at [102, 345] on div "Requerente * Paciente Médico(a) Enfermeiro(a) Paciente Nenhum resultado encontr…" at bounding box center [504, 233] width 971 height 306
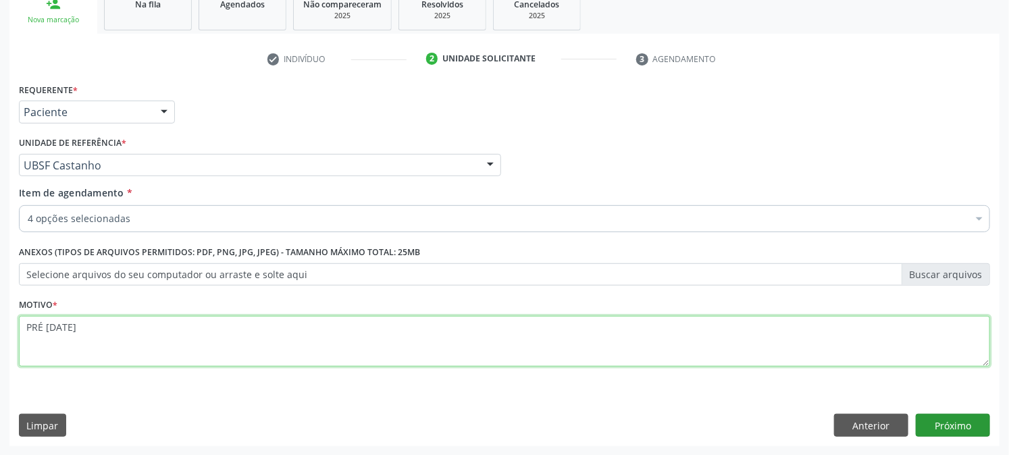
type textarea "PRÉ [DATE]"
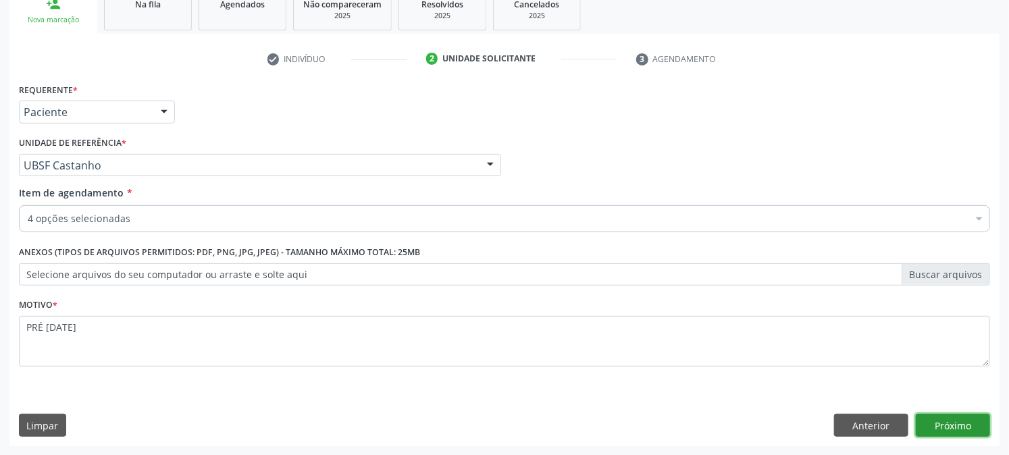
click at [948, 423] on button "Próximo" at bounding box center [953, 425] width 74 height 23
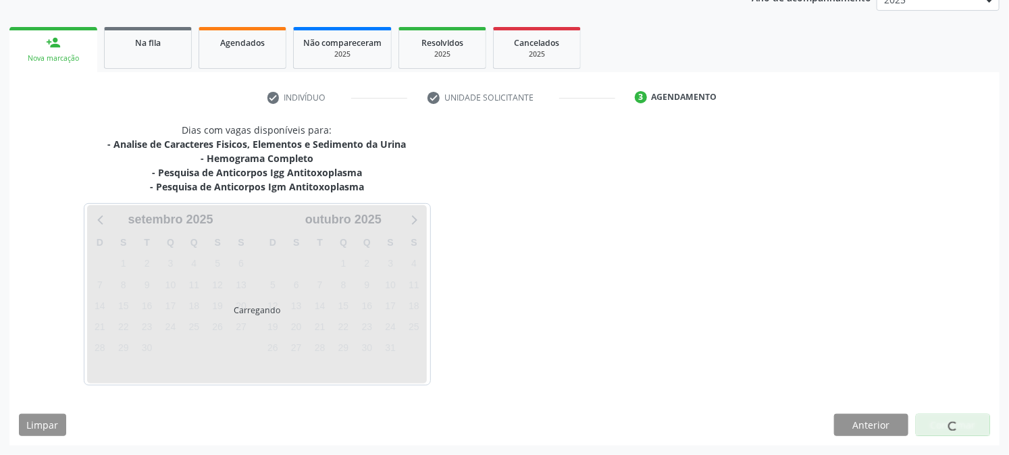
scroll to position [174, 0]
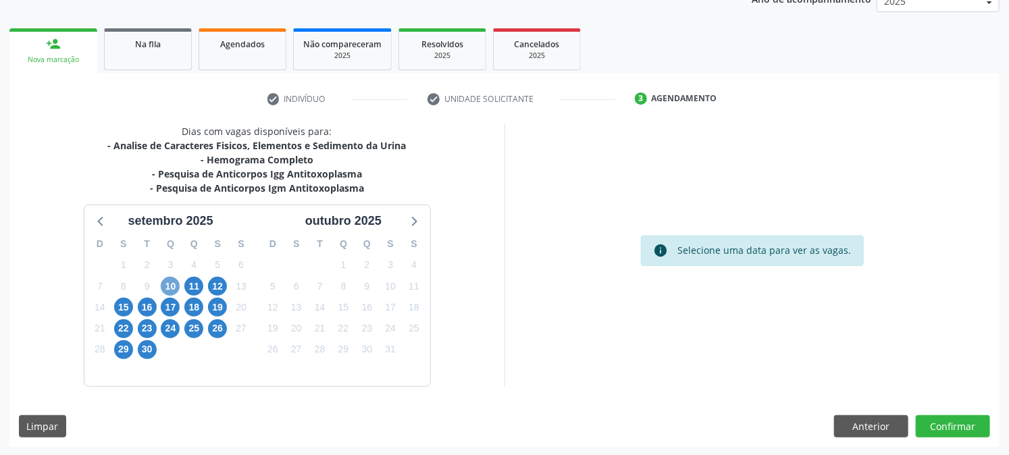
click at [167, 282] on span "10" at bounding box center [170, 286] width 19 height 19
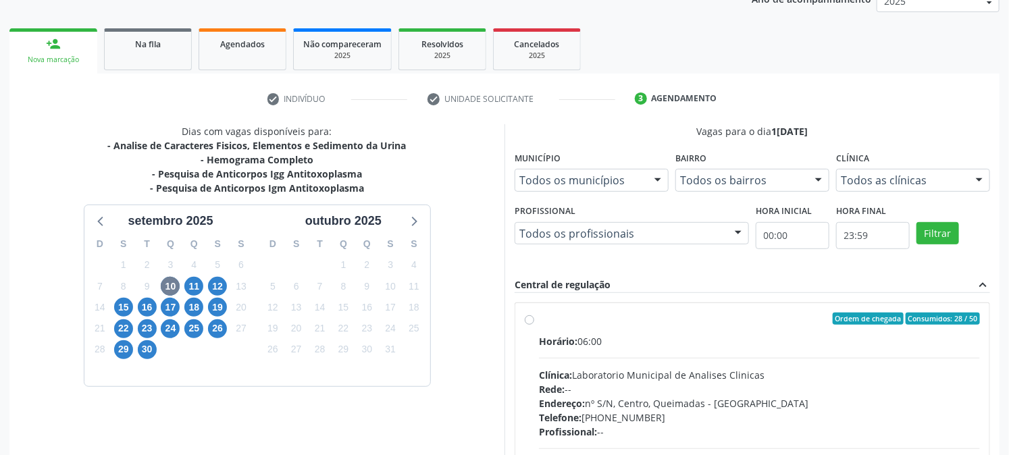
click at [613, 322] on div "Ordem de chegada Consumidos: 28 / 50" at bounding box center [759, 319] width 441 height 12
click at [534, 322] on input "Ordem de chegada Consumidos: 28 / 50 Horário: 06:00 Clínica: Laboratorio Munici…" at bounding box center [529, 319] width 9 height 12
radio input "true"
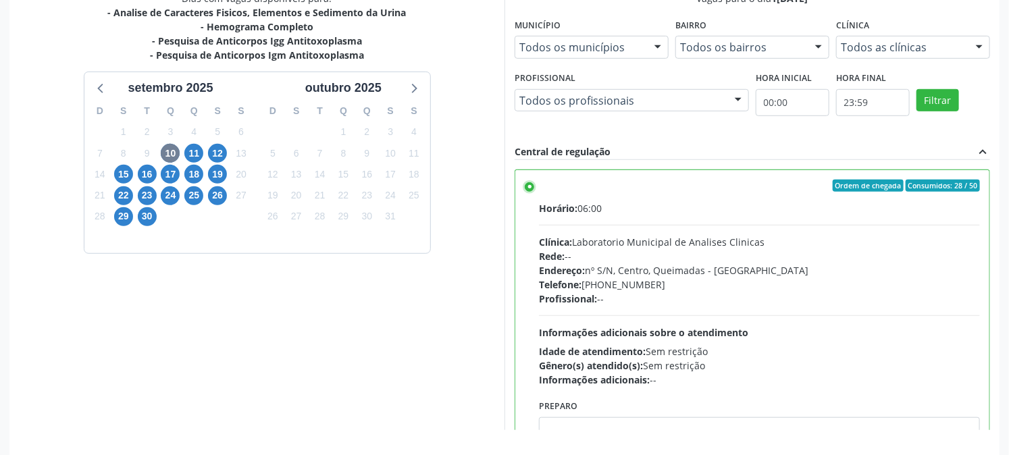
scroll to position [351, 0]
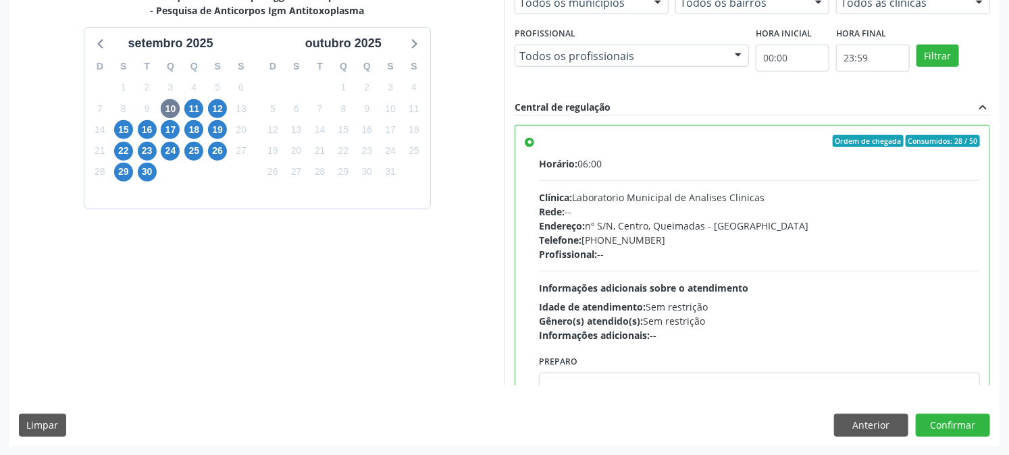
click at [963, 439] on div "Dias com vagas disponíveis para: - Analise de Caracteres Fisicos, Elementos e S…" at bounding box center [504, 196] width 990 height 499
click at [958, 423] on button "Confirmar" at bounding box center [953, 425] width 74 height 23
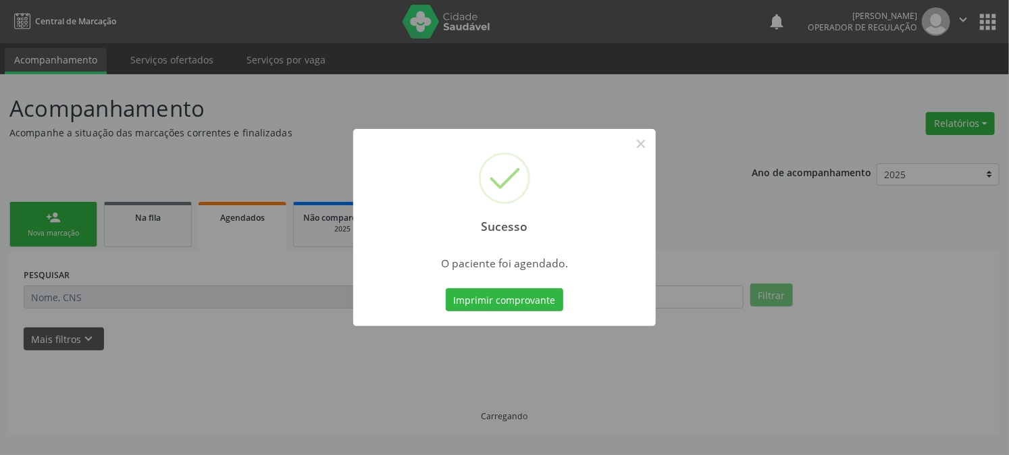
scroll to position [0, 0]
click at [452, 288] on button "Imprimir comprovante" at bounding box center [511, 299] width 118 height 23
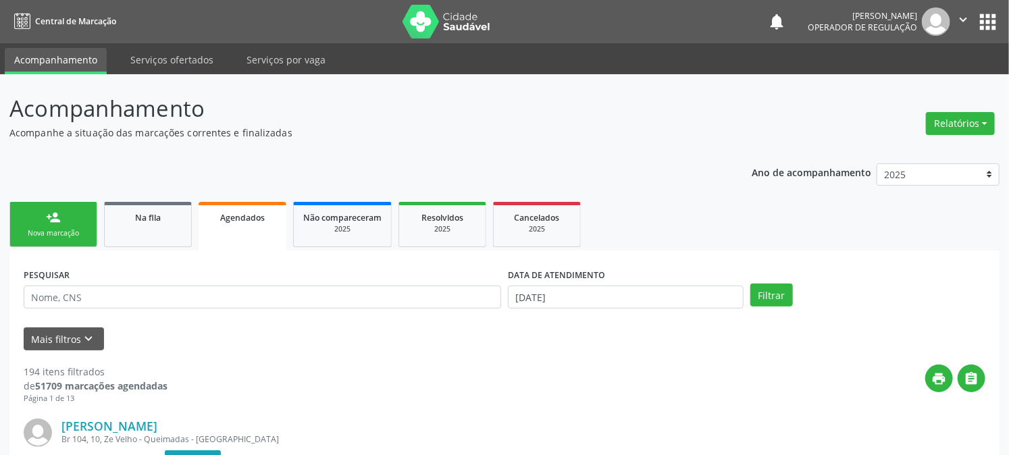
click at [78, 219] on link "person_add Nova marcação" at bounding box center [53, 224] width 88 height 45
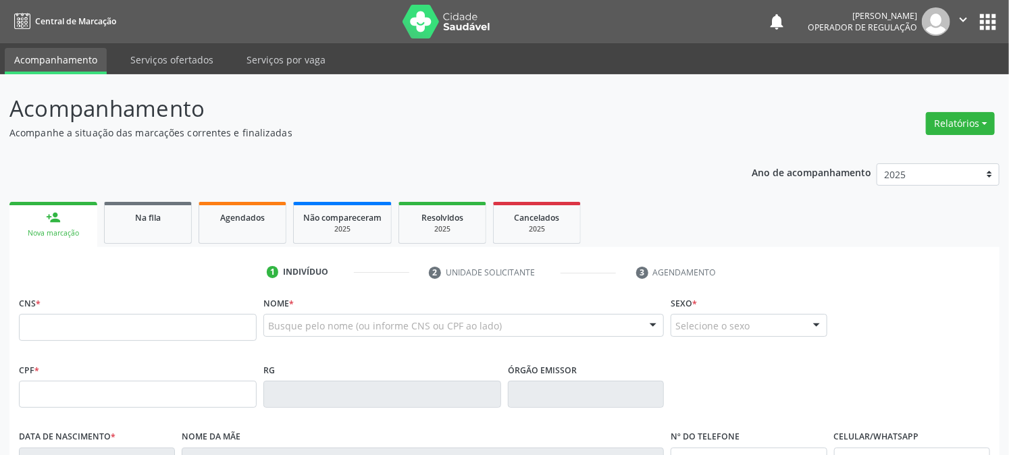
click at [72, 332] on input "text" at bounding box center [138, 327] width 238 height 27
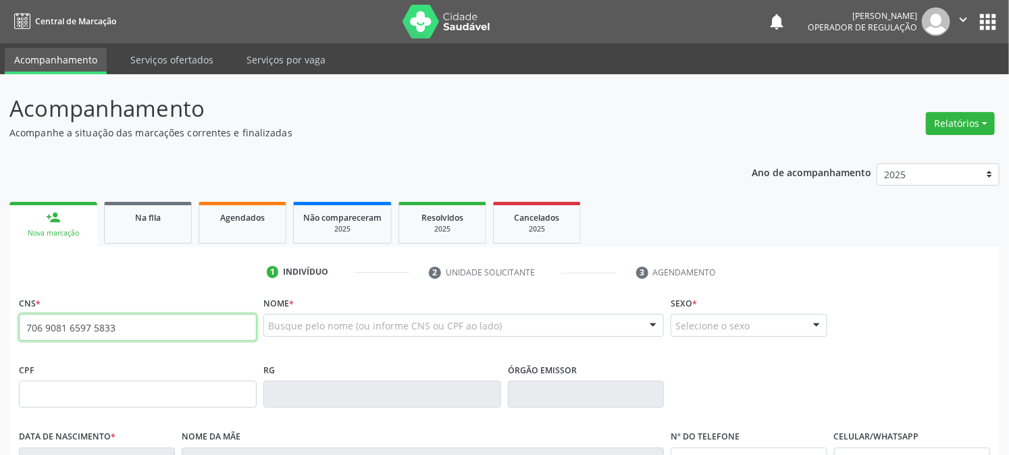
type input "706 9081 6597 5833"
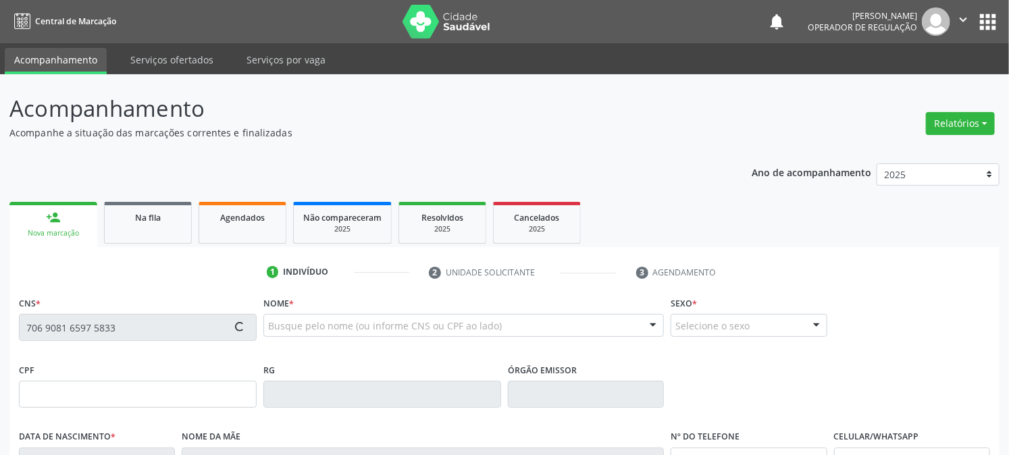
type input "124.031.844-89"
type input "0[DATE]"
type input "[PERSON_NAME]"
type input "[PHONE_NUMBER]"
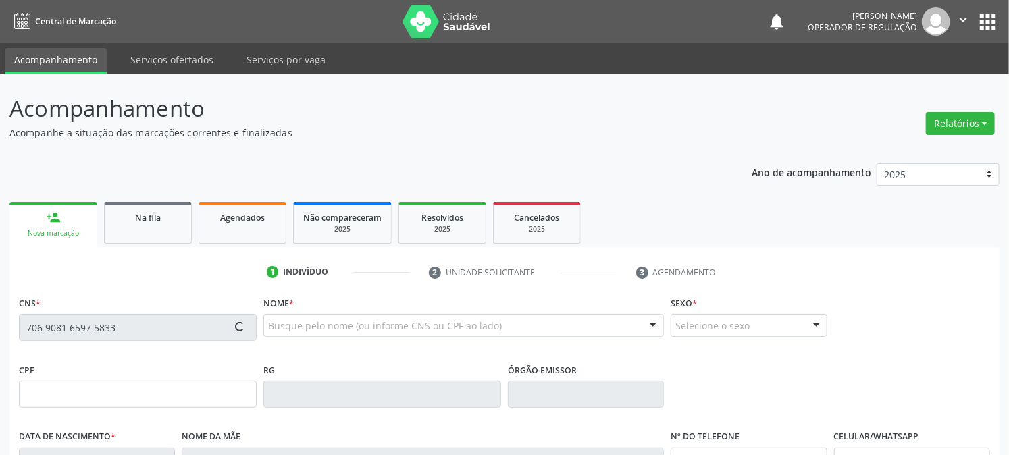
type input "26"
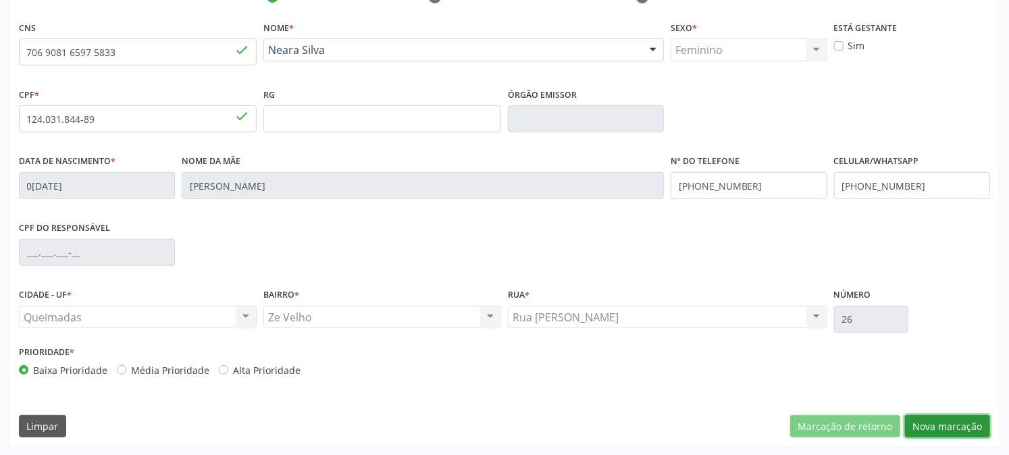
click at [952, 432] on button "Nova marcação" at bounding box center [947, 426] width 85 height 23
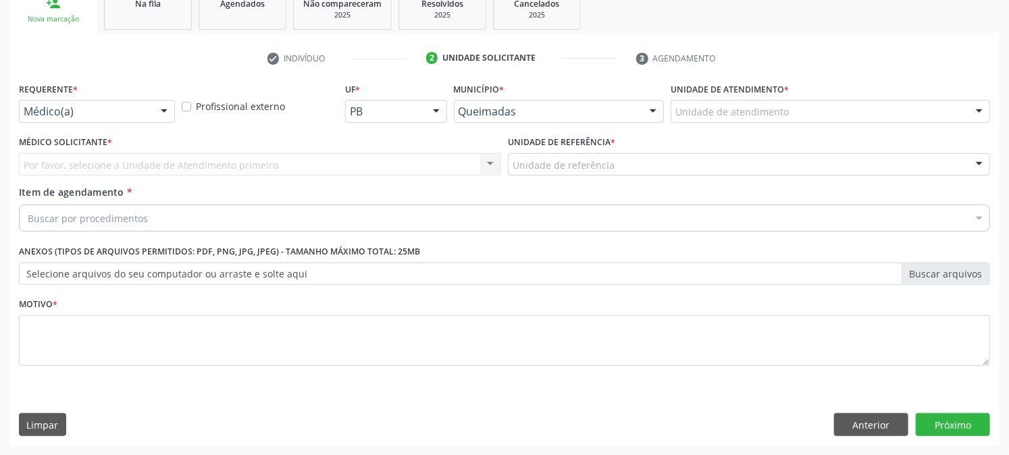
scroll to position [213, 0]
click at [78, 101] on div "Médico(a)" at bounding box center [97, 112] width 156 height 23
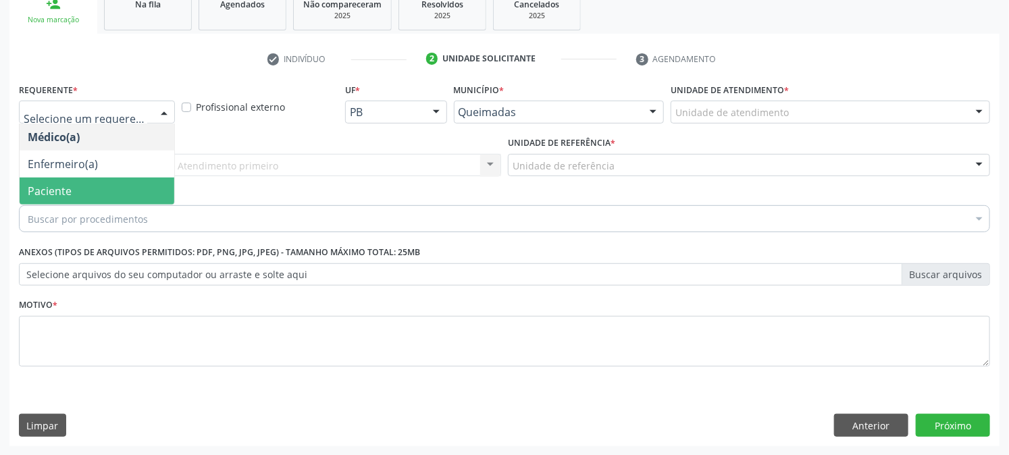
click at [74, 184] on span "Paciente" at bounding box center [97, 191] width 155 height 27
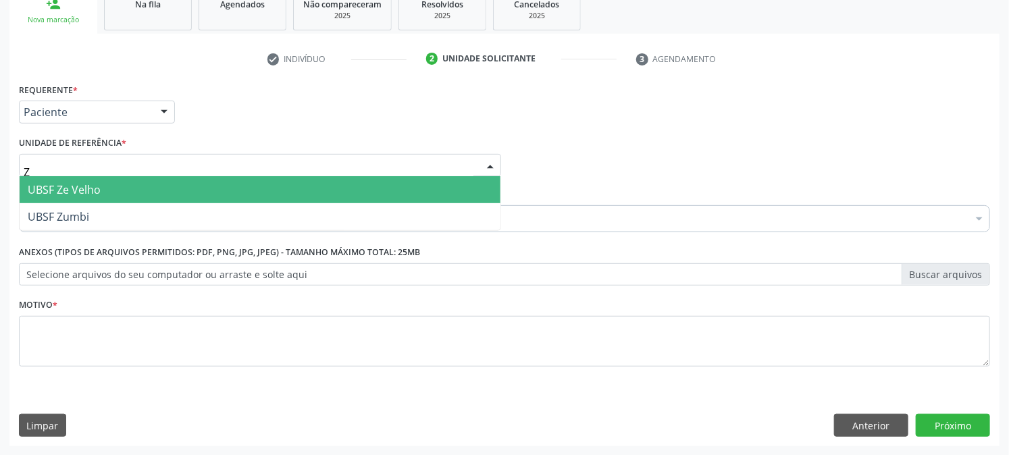
type input "ZE"
click at [83, 188] on span "UBSF Ze Velho" at bounding box center [64, 189] width 73 height 15
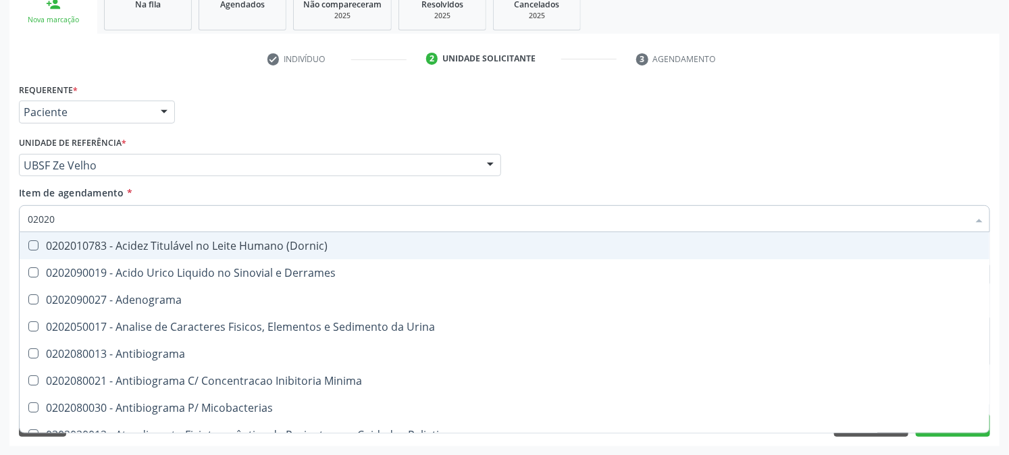
type input "020205"
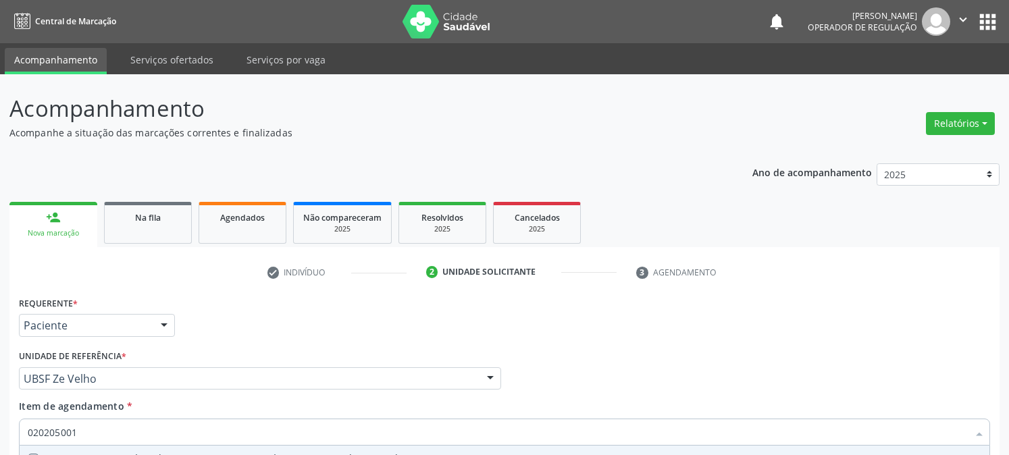
type input "0202050017"
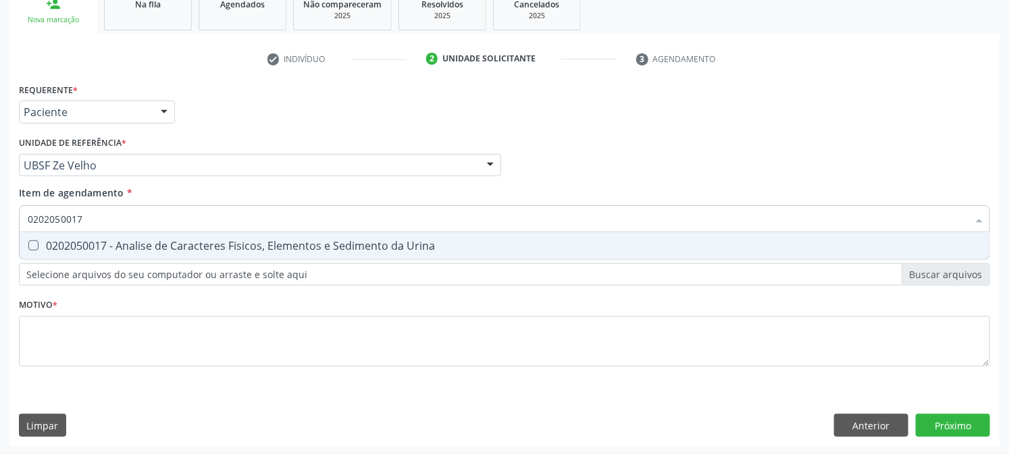
click at [110, 240] on div "0202050017 - Analise de Caracteres Fisicos, Elementos e Sedimento da Urina" at bounding box center [505, 245] width 954 height 11
checkbox Urina "true"
drag, startPoint x: 118, startPoint y: 215, endPoint x: 0, endPoint y: 271, distance: 131.1
click at [0, 271] on div "Acompanhamento Acompanhe a situação das marcações correntes e finalizadas Relat…" at bounding box center [504, 158] width 1009 height 595
checkbox Urina "false"
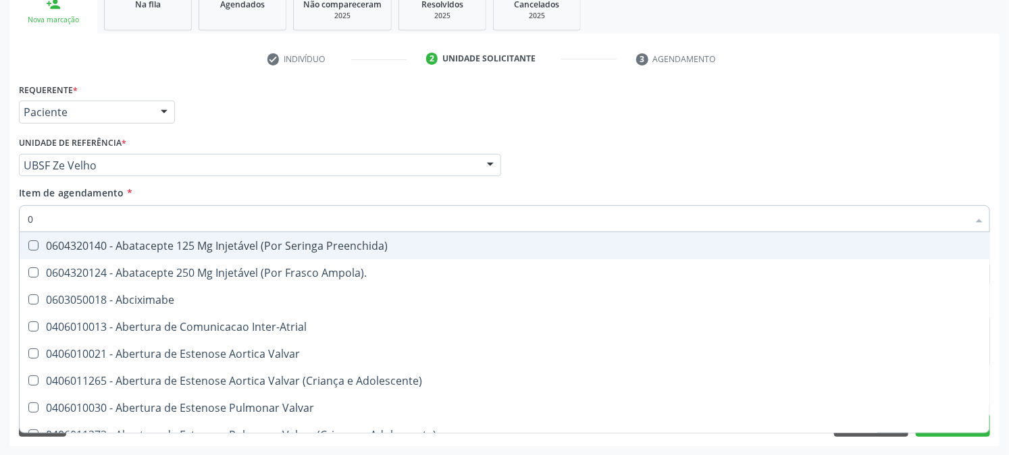
type input "02"
checkbox Psicossocial "true"
checkbox Urina "false"
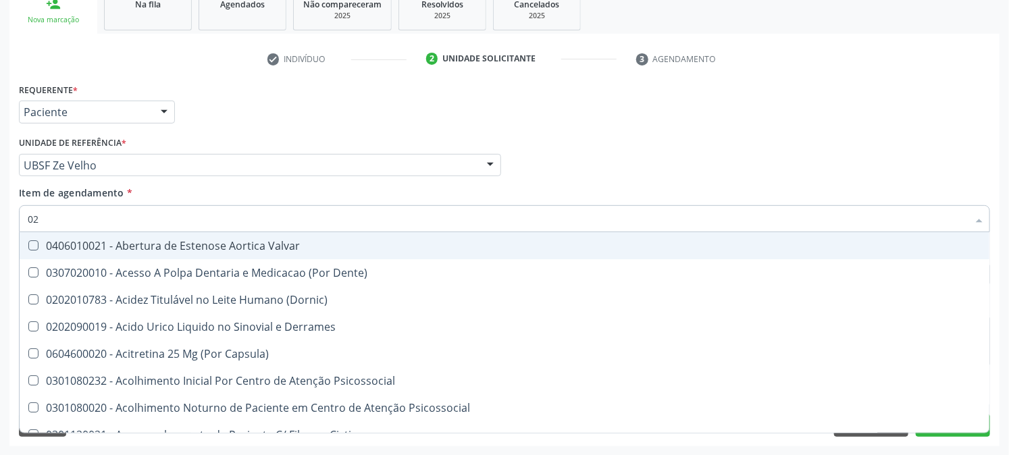
type input "020"
checkbox Frasco-Ampola\) "true"
checkbox Urina "false"
type input "0202"
checkbox Derrames "true"
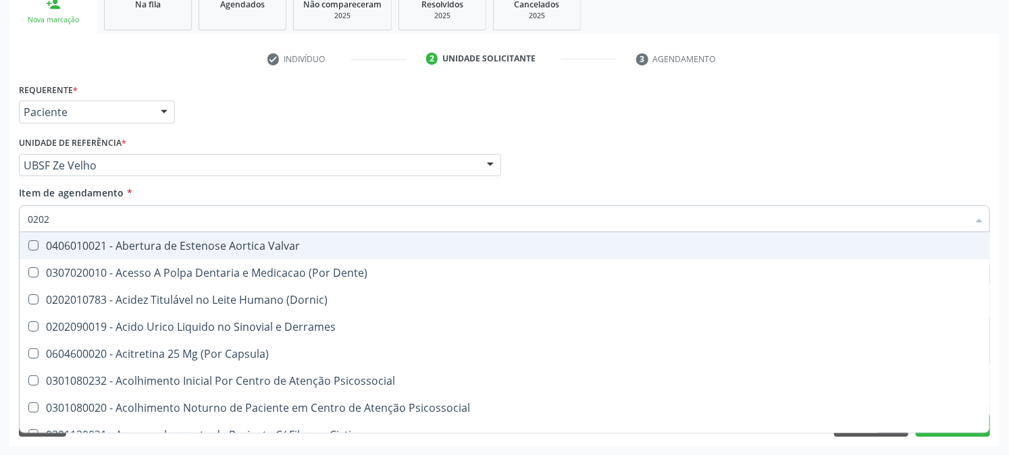
checkbox Frasco-Ampola\) "false"
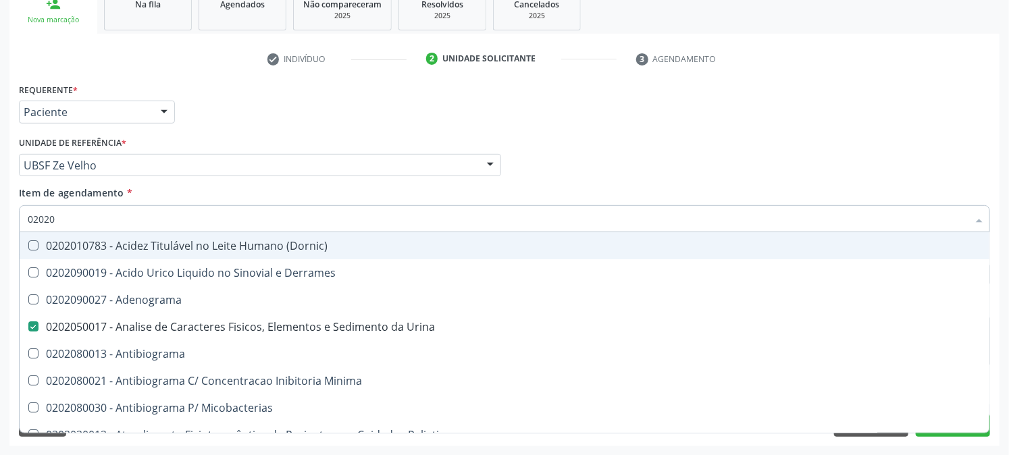
type input "020202"
checkbox Urina "false"
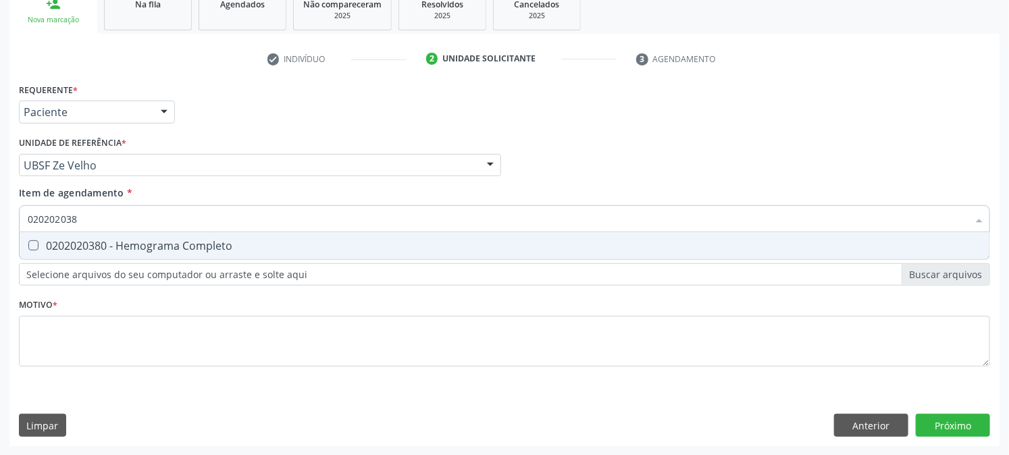
type input "0202020380"
click at [62, 240] on div "0202020380 - Hemograma Completo" at bounding box center [505, 245] width 954 height 11
checkbox Completo "true"
drag, startPoint x: 86, startPoint y: 220, endPoint x: 0, endPoint y: 260, distance: 95.2
click at [0, 258] on div "Acompanhamento Acompanhe a situação das marcações correntes e finalizadas Relat…" at bounding box center [504, 158] width 1009 height 595
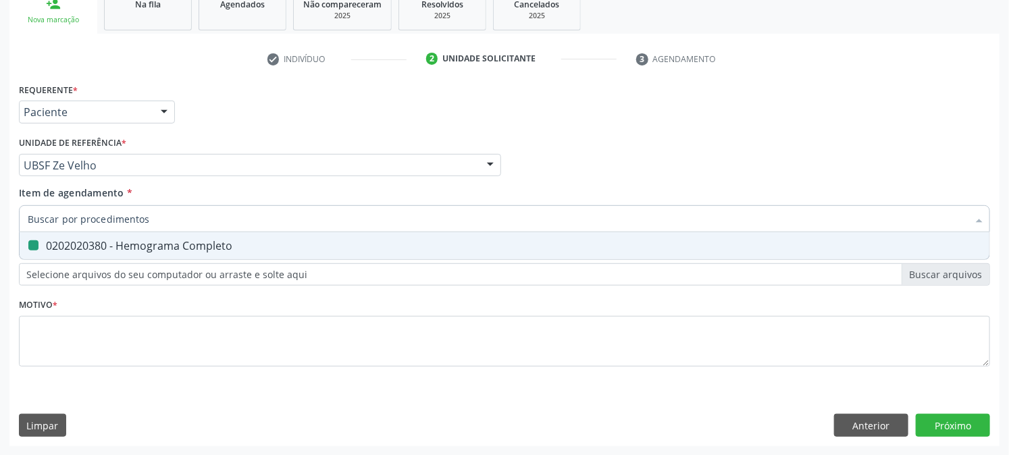
checkbox Completo "false"
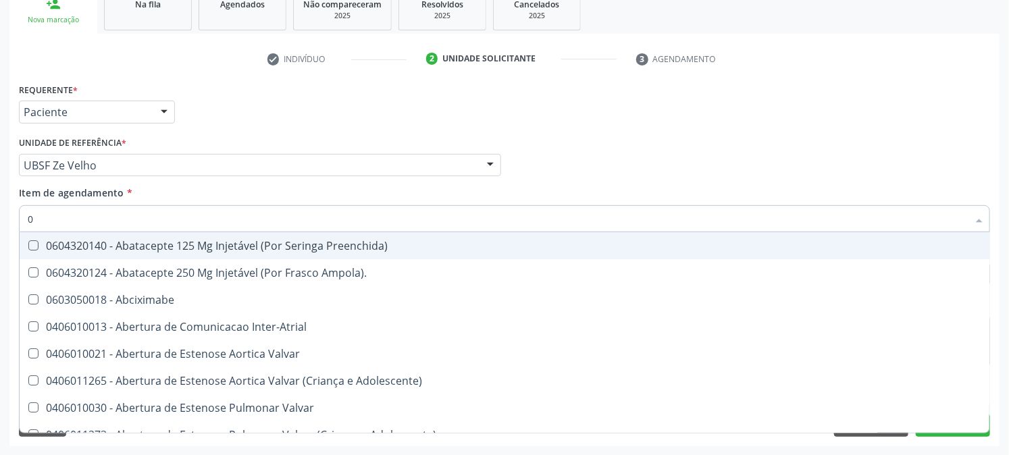
type input "02"
checkbox Psicossocial "true"
checkbox Urina "false"
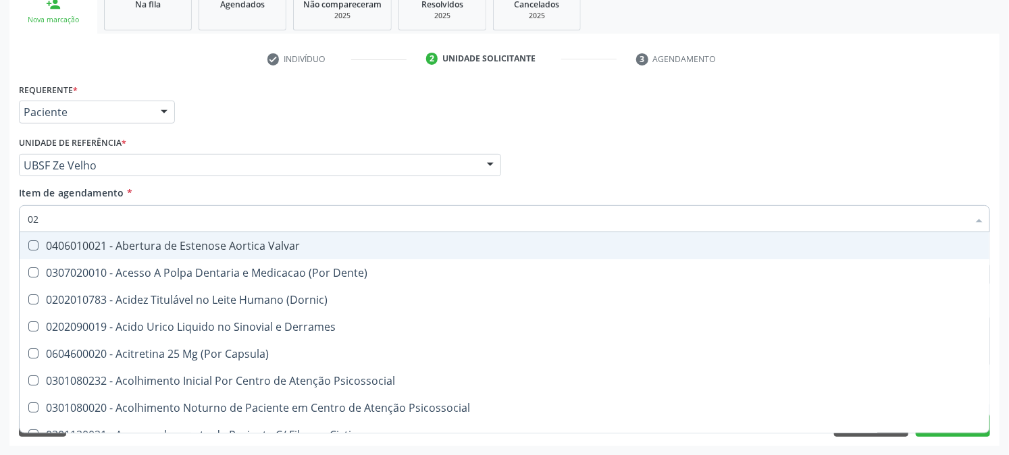
type input "020"
checkbox Frasco-Ampola\) "true"
checkbox Urina "false"
checkbox Eletro-Oculografia "true"
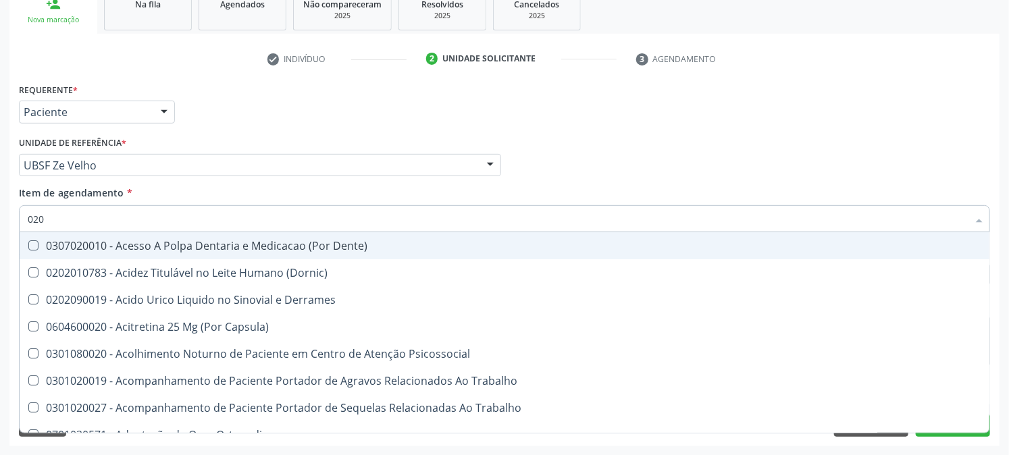
type input "0202"
checkbox Capsula\) "true"
checkbox Urina "false"
checkbox Revisao "true"
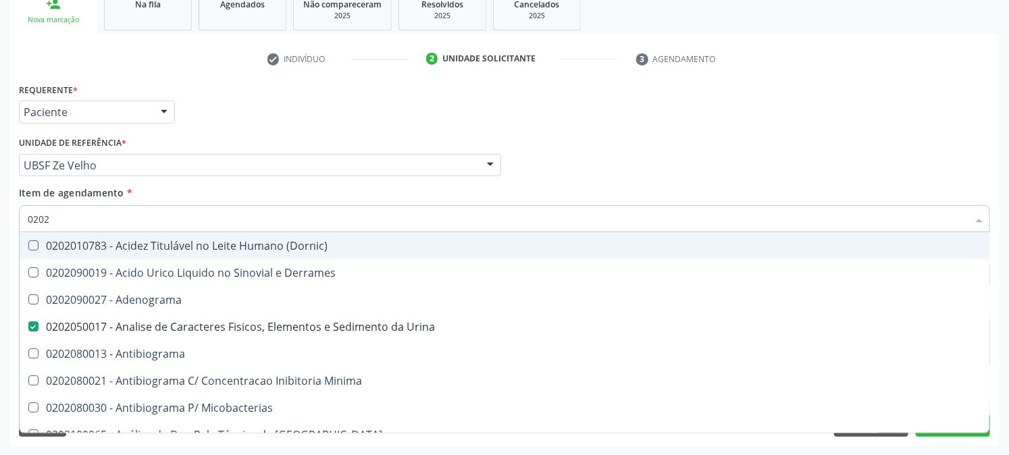
type input "02020"
checkbox Zinco "true"
checkbox Completo "false"
type input "020203"
checkbox Urina "false"
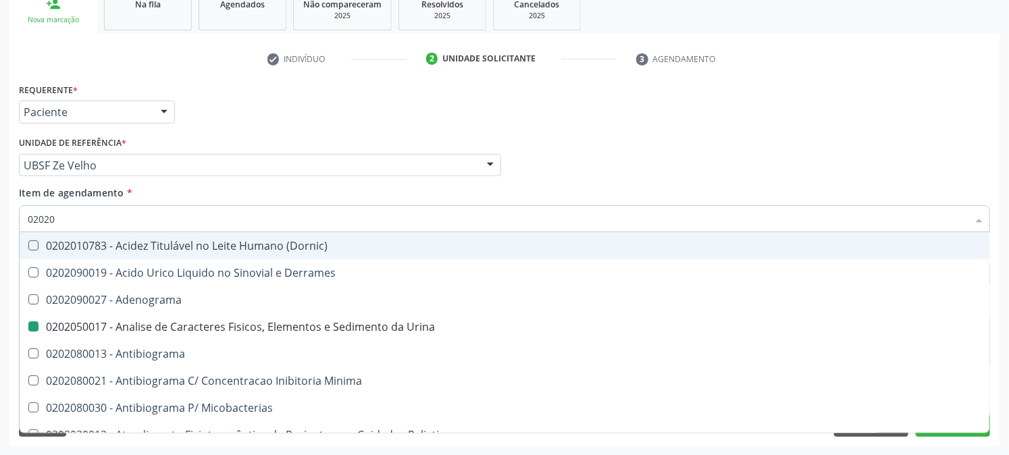
checkbox Molecular "true"
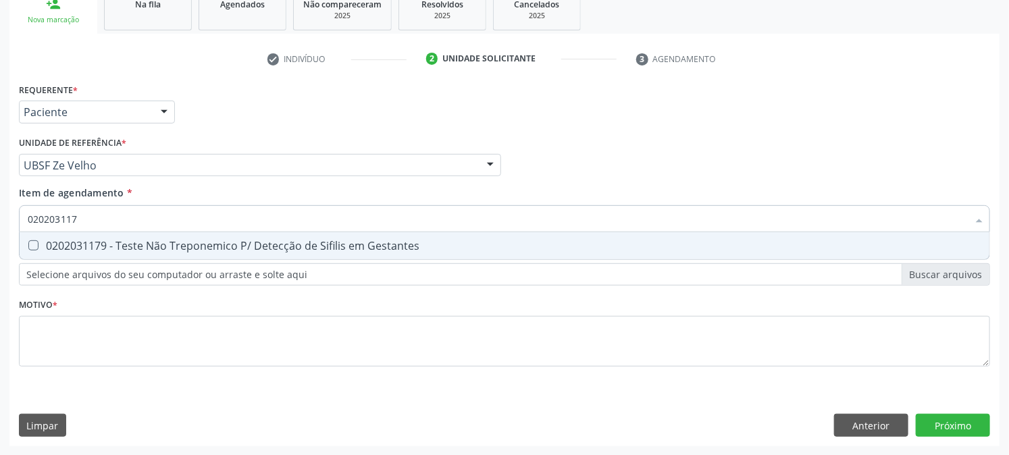
type input "0202031179"
click at [145, 246] on div "0202031179 - Teste Não Treponemico P/ Detecção de Sifilis em Gestantes" at bounding box center [505, 245] width 954 height 11
checkbox Gestantes "true"
drag, startPoint x: 157, startPoint y: 214, endPoint x: 0, endPoint y: 313, distance: 186.0
click at [0, 313] on div "Acompanhamento Acompanhe a situação das marcações correntes e finalizadas Relat…" at bounding box center [504, 158] width 1009 height 595
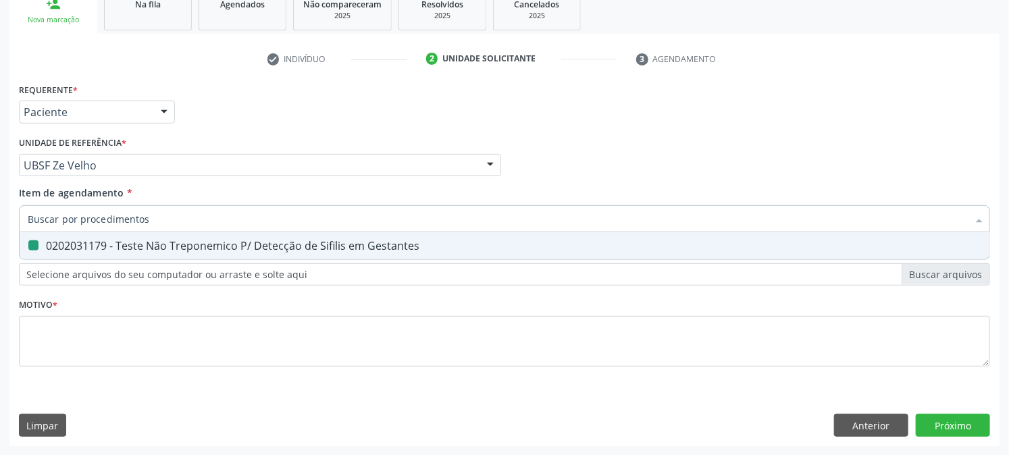
checkbox Gestantes "false"
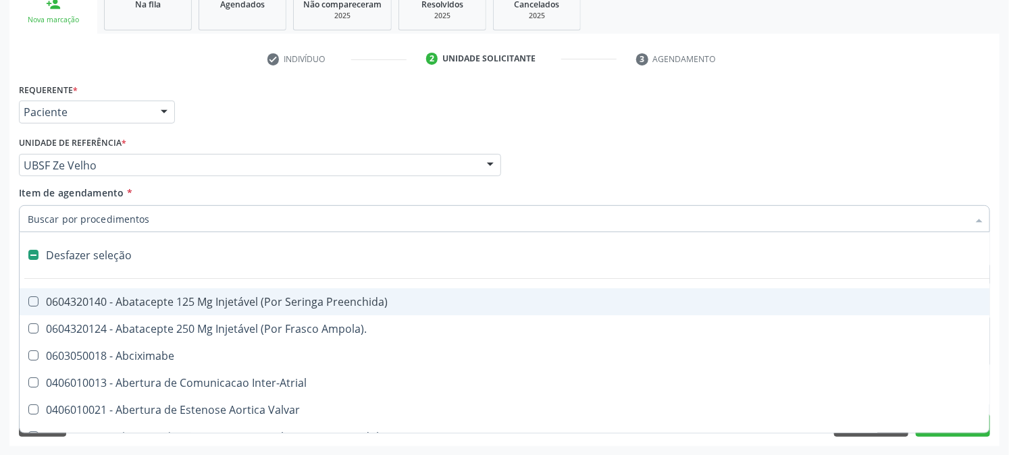
click at [282, 80] on div "Requerente * Paciente Médico(a) Enfermeiro(a) Paciente Nenhum resultado encontr…" at bounding box center [505, 106] width 978 height 53
checkbox Ampola\)\ "true"
checkbox Abciximabe "true"
checkbox Inter-Atrial "true"
checkbox Urina "false"
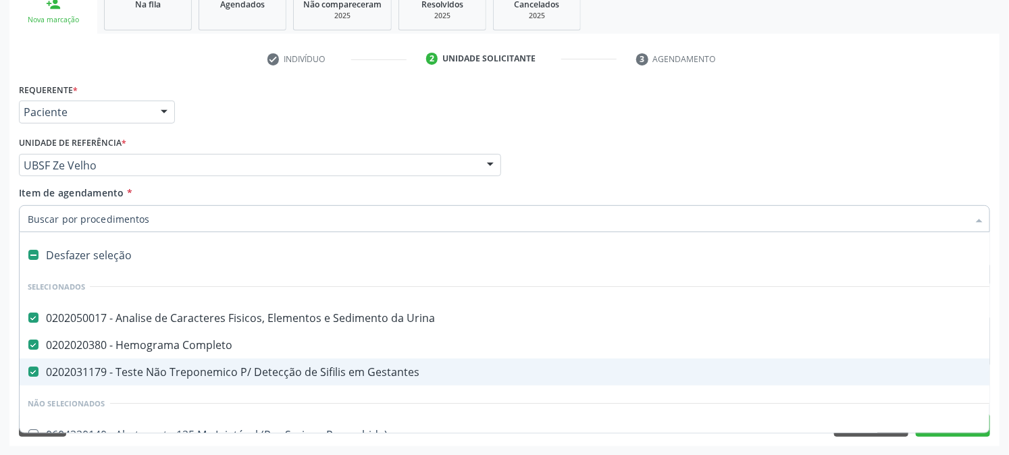
click at [265, 373] on div "0202031179 - Teste Não Treponemico P/ Detecção de Sifilis em Gestantes" at bounding box center [553, 372] width 1051 height 11
checkbox Gestantes "false"
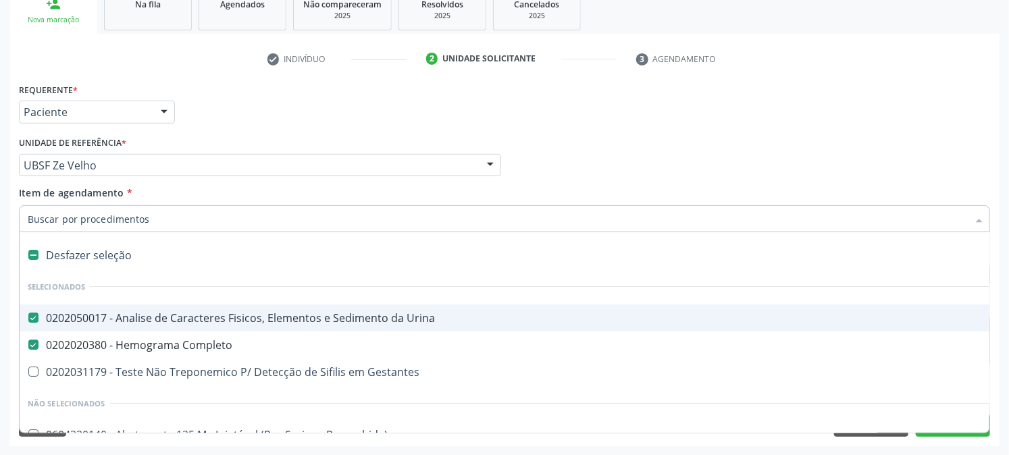
click at [251, 110] on div "Requerente * Paciente Médico(a) Enfermeiro(a) Paciente Nenhum resultado encontr…" at bounding box center [505, 106] width 978 height 53
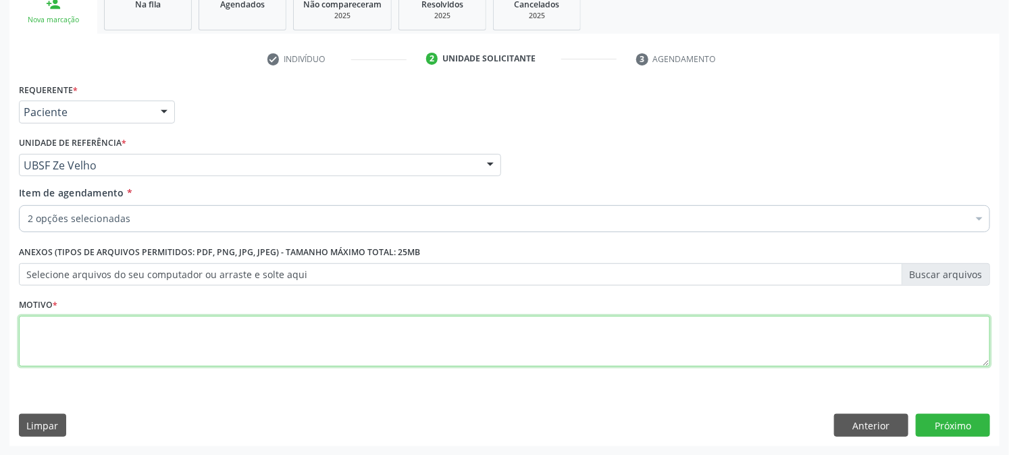
click at [153, 343] on textarea at bounding box center [504, 341] width 971 height 51
type textarea "HAC"
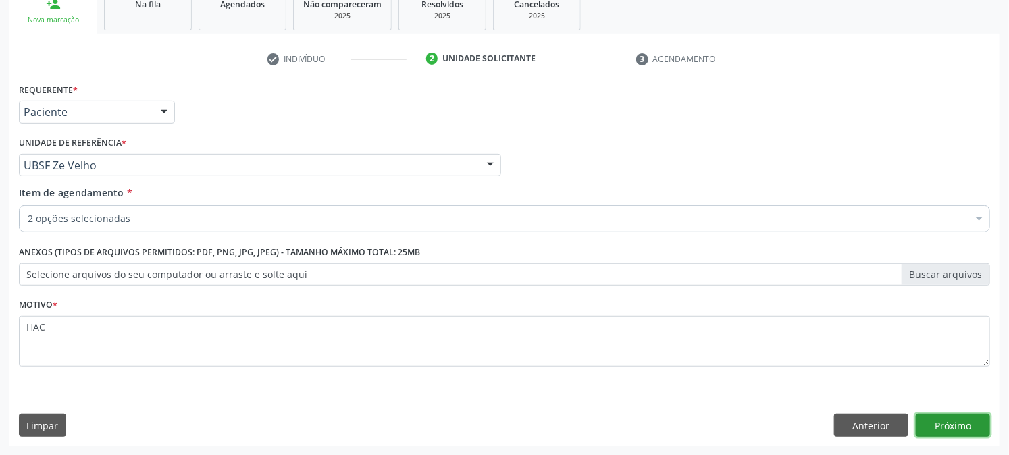
click at [939, 421] on button "Próximo" at bounding box center [953, 425] width 74 height 23
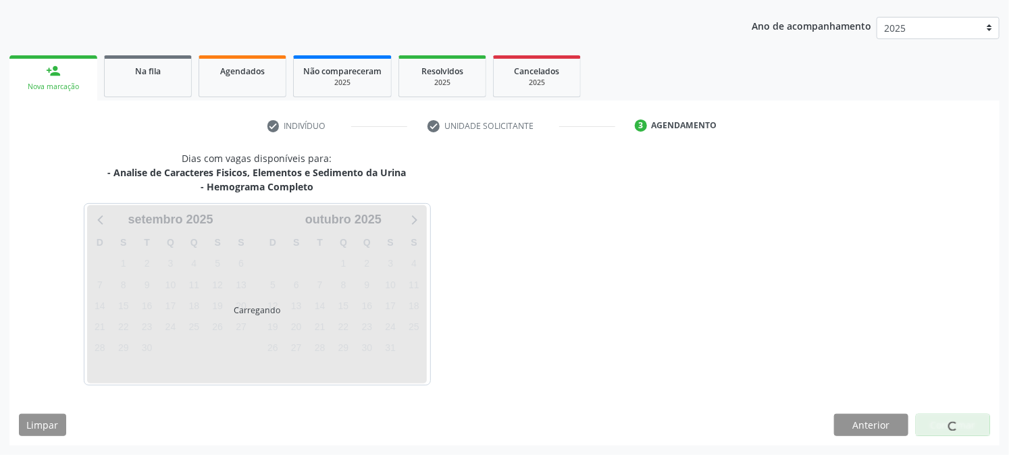
scroll to position [146, 0]
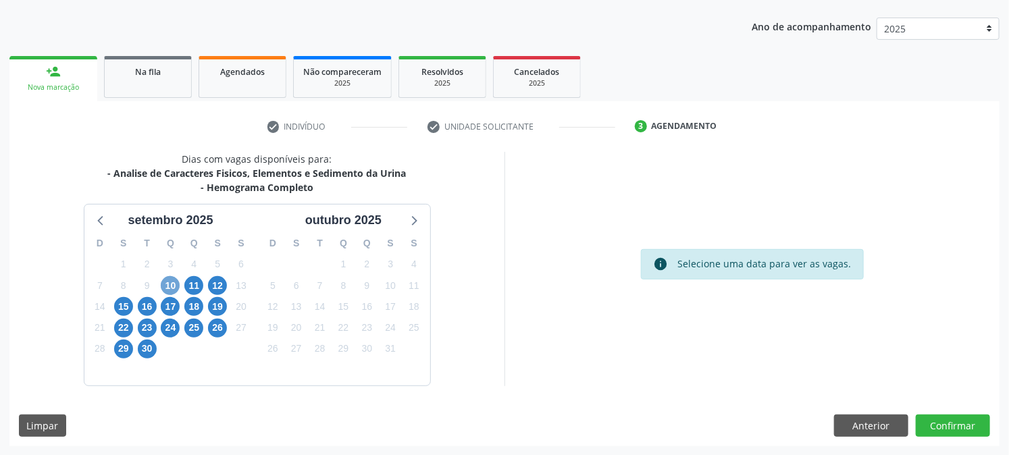
click at [170, 281] on span "10" at bounding box center [170, 285] width 19 height 19
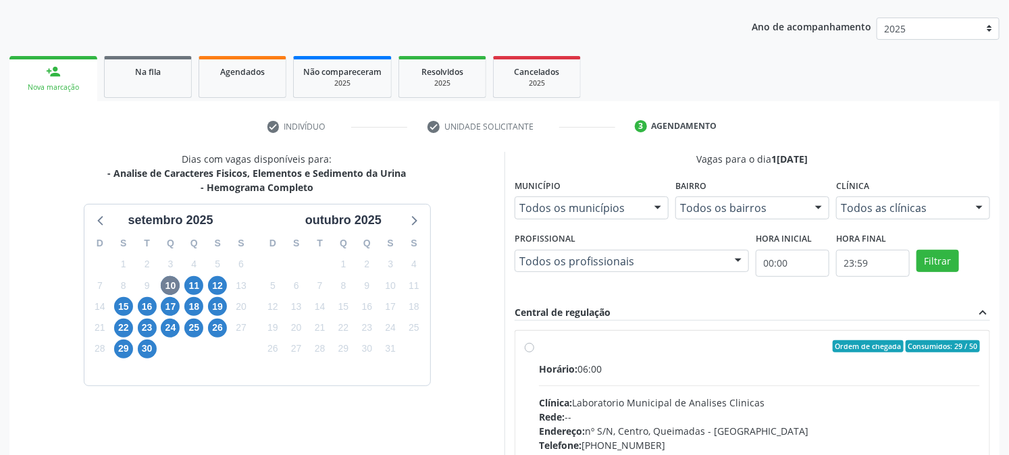
click at [557, 340] on div "Ordem de chegada Consumidos: 29 / 50" at bounding box center [759, 346] width 441 height 12
click at [534, 340] on input "Ordem de chegada Consumidos: 29 / 50 Horário: 06:00 Clínica: Laboratorio Munici…" at bounding box center [529, 346] width 9 height 12
radio input "true"
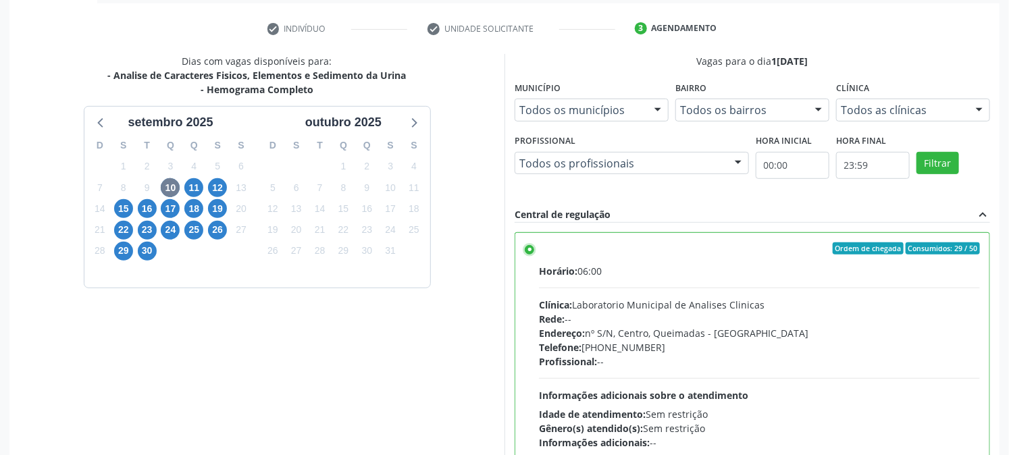
scroll to position [351, 0]
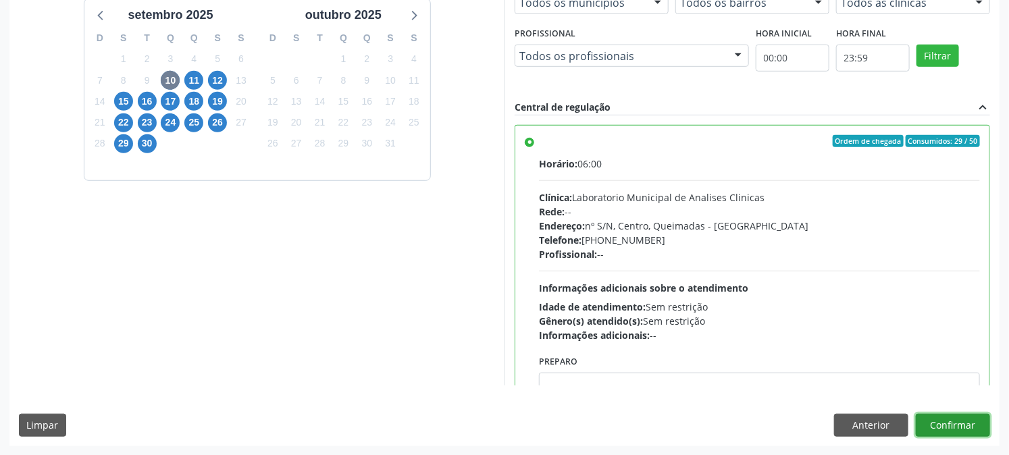
click at [959, 424] on button "Confirmar" at bounding box center [953, 425] width 74 height 23
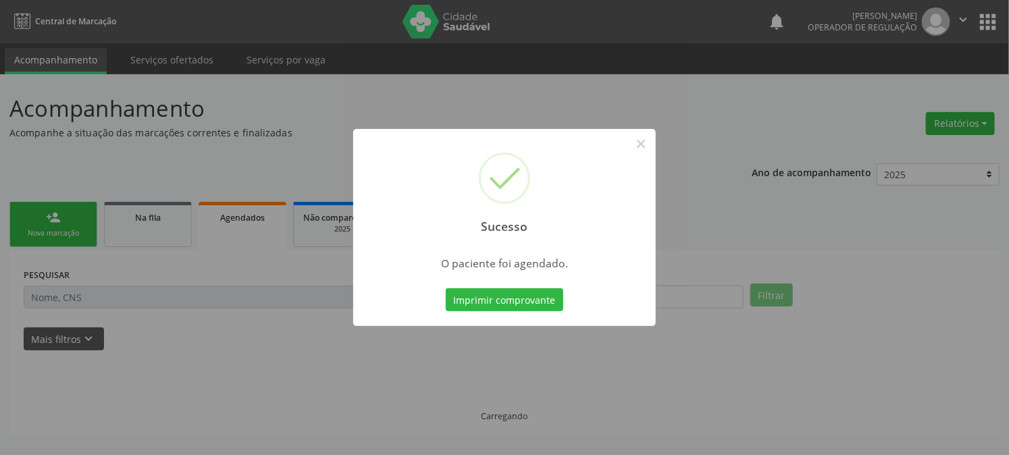
scroll to position [0, 0]
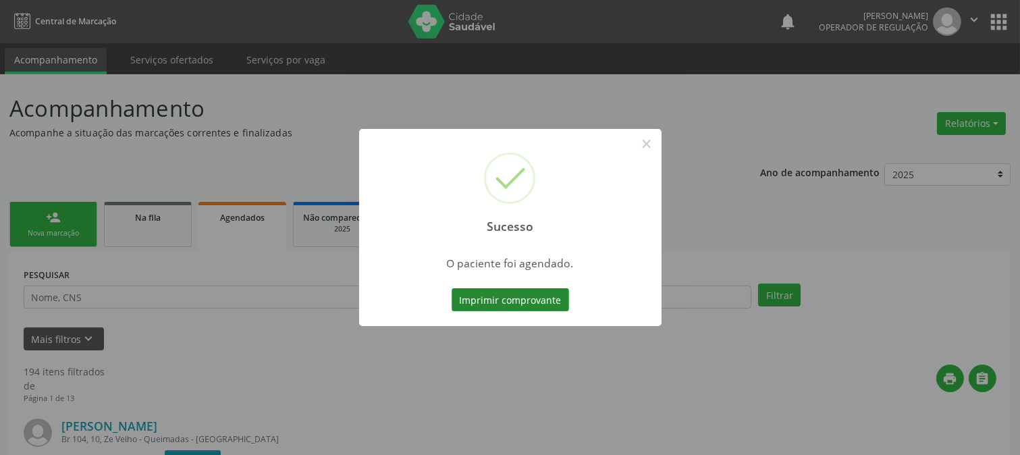
click at [520, 299] on button "Imprimir comprovante" at bounding box center [511, 299] width 118 height 23
